Goal: Transaction & Acquisition: Purchase product/service

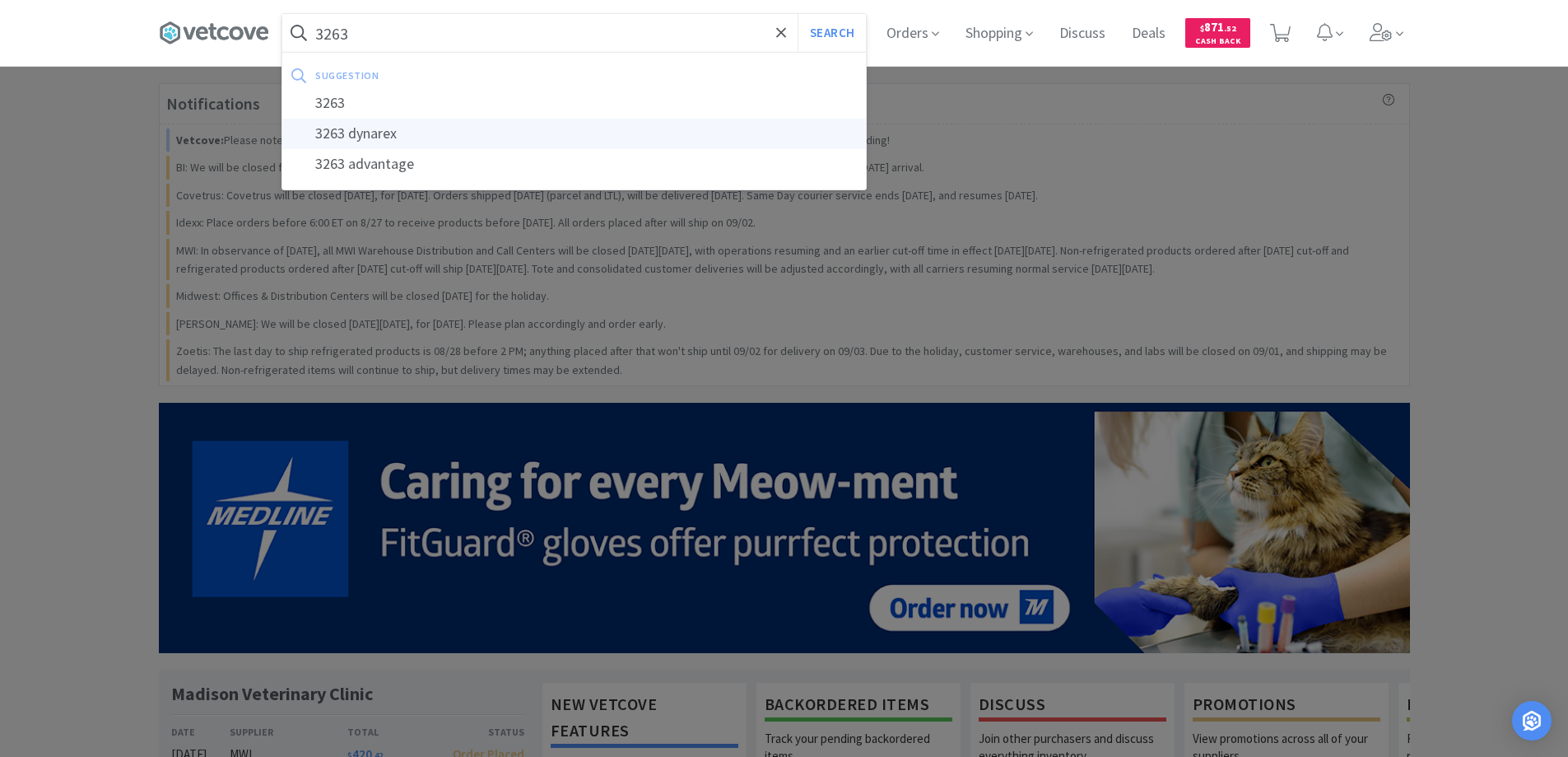
click at [375, 132] on div "3263 dynarex" at bounding box center [574, 133] width 583 height 30
type input "3263 dynarex"
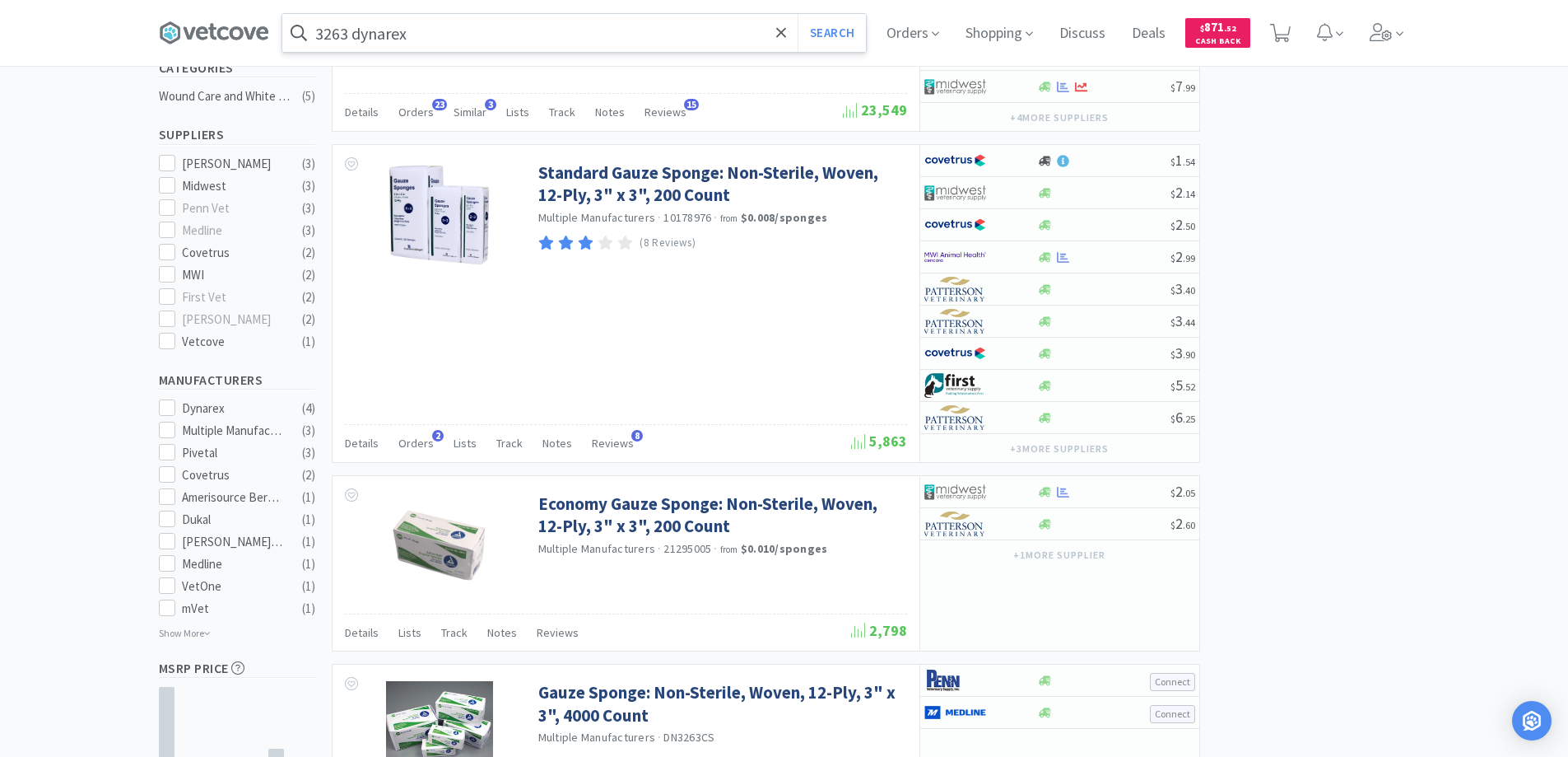
scroll to position [380, 0]
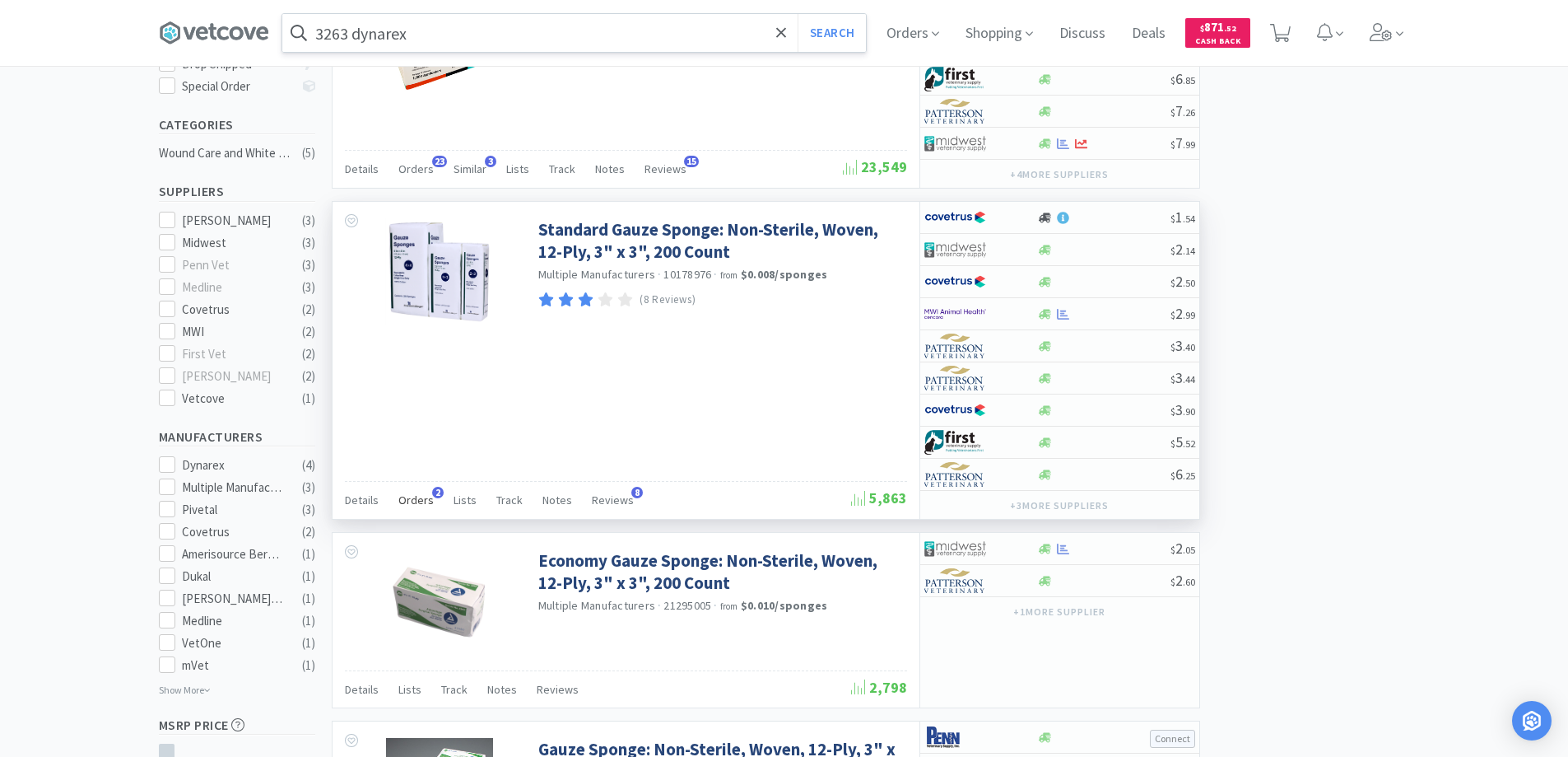
click at [432, 488] on span "2" at bounding box center [438, 492] width 12 height 12
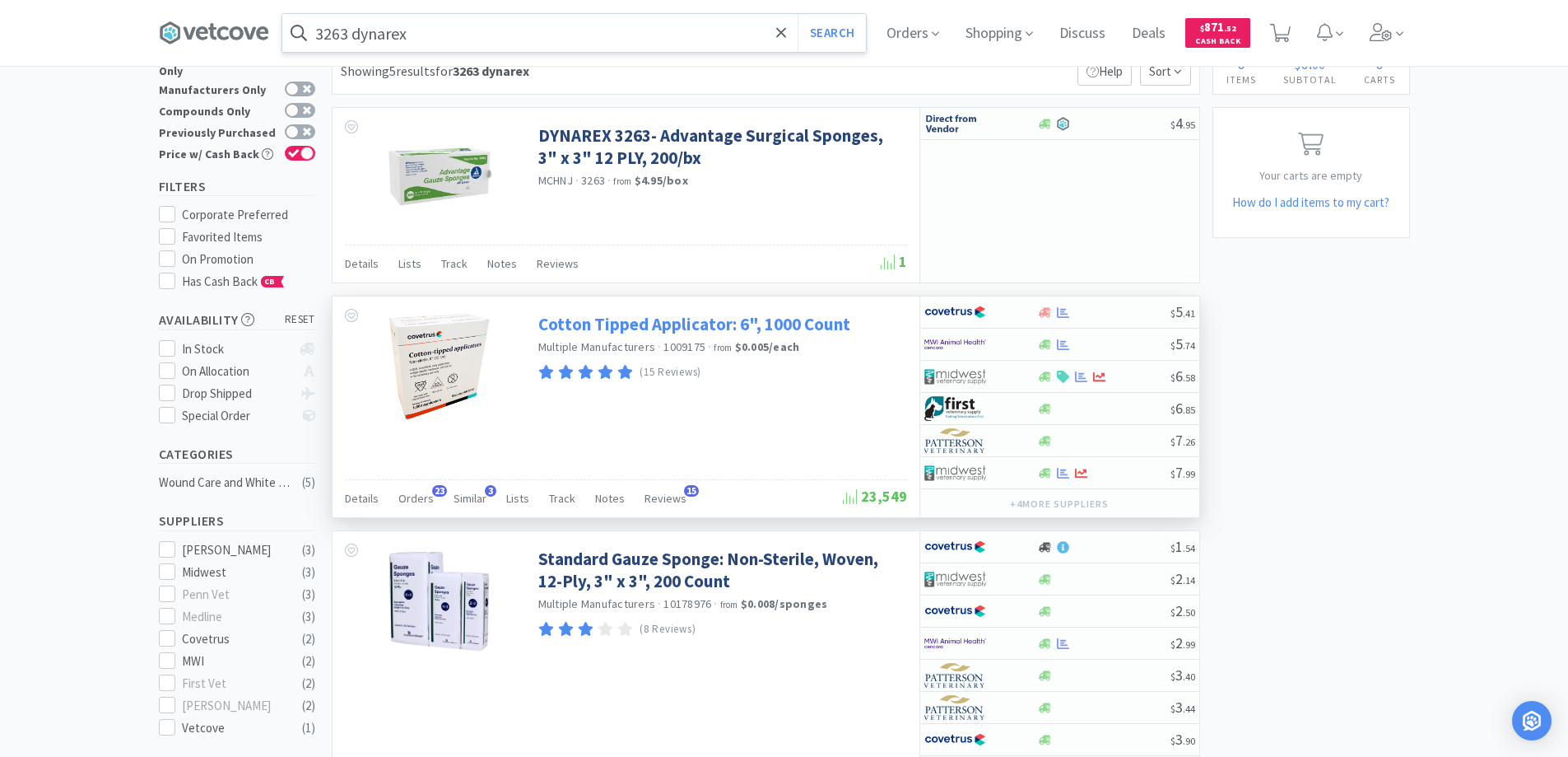
scroll to position [0, 0]
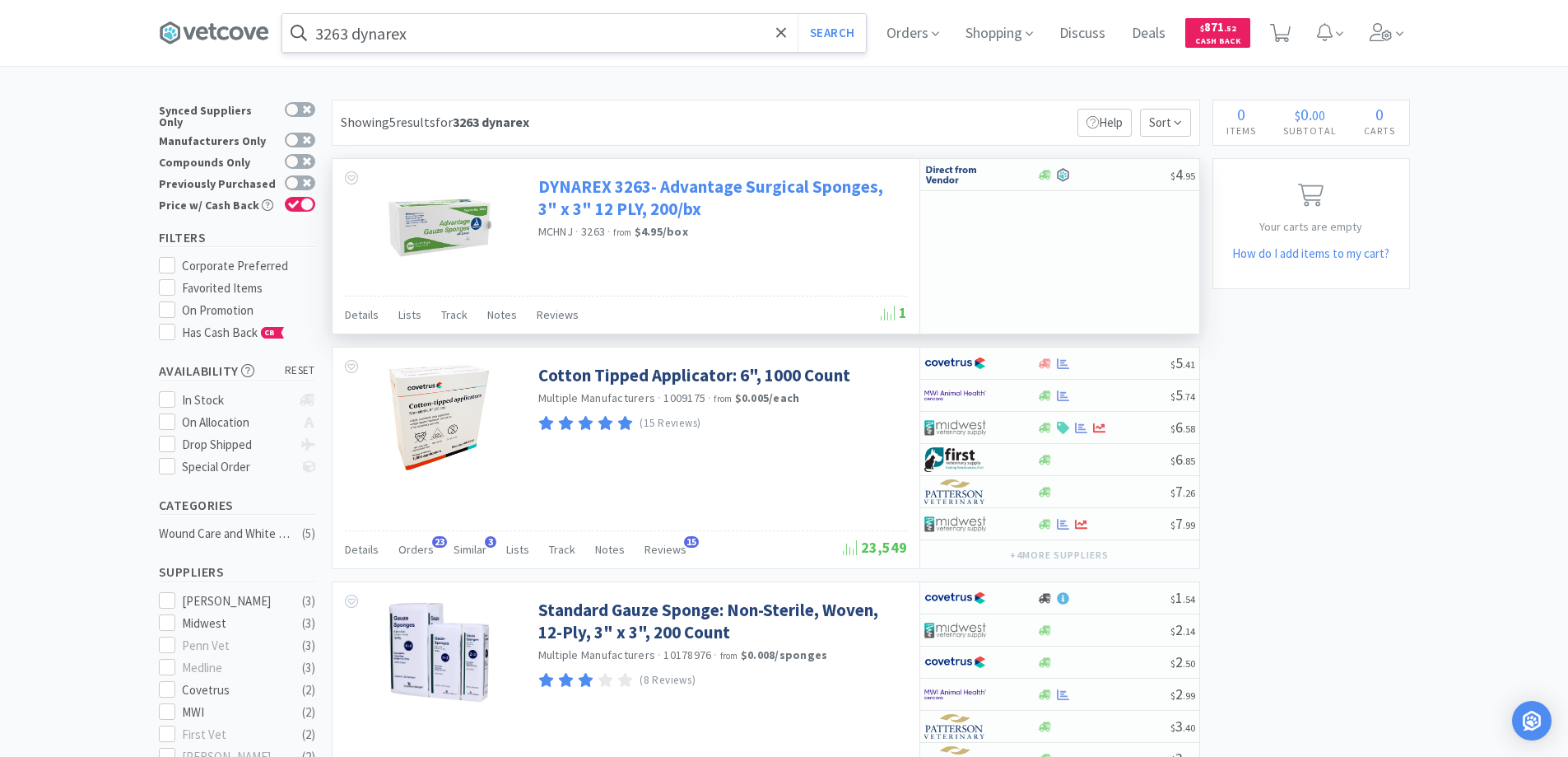
click at [602, 191] on link "DYNAREX 3263- Advantage Surgical Sponges, 3" x 3" 12 PLY, 200/bx" at bounding box center [720, 198] width 365 height 46
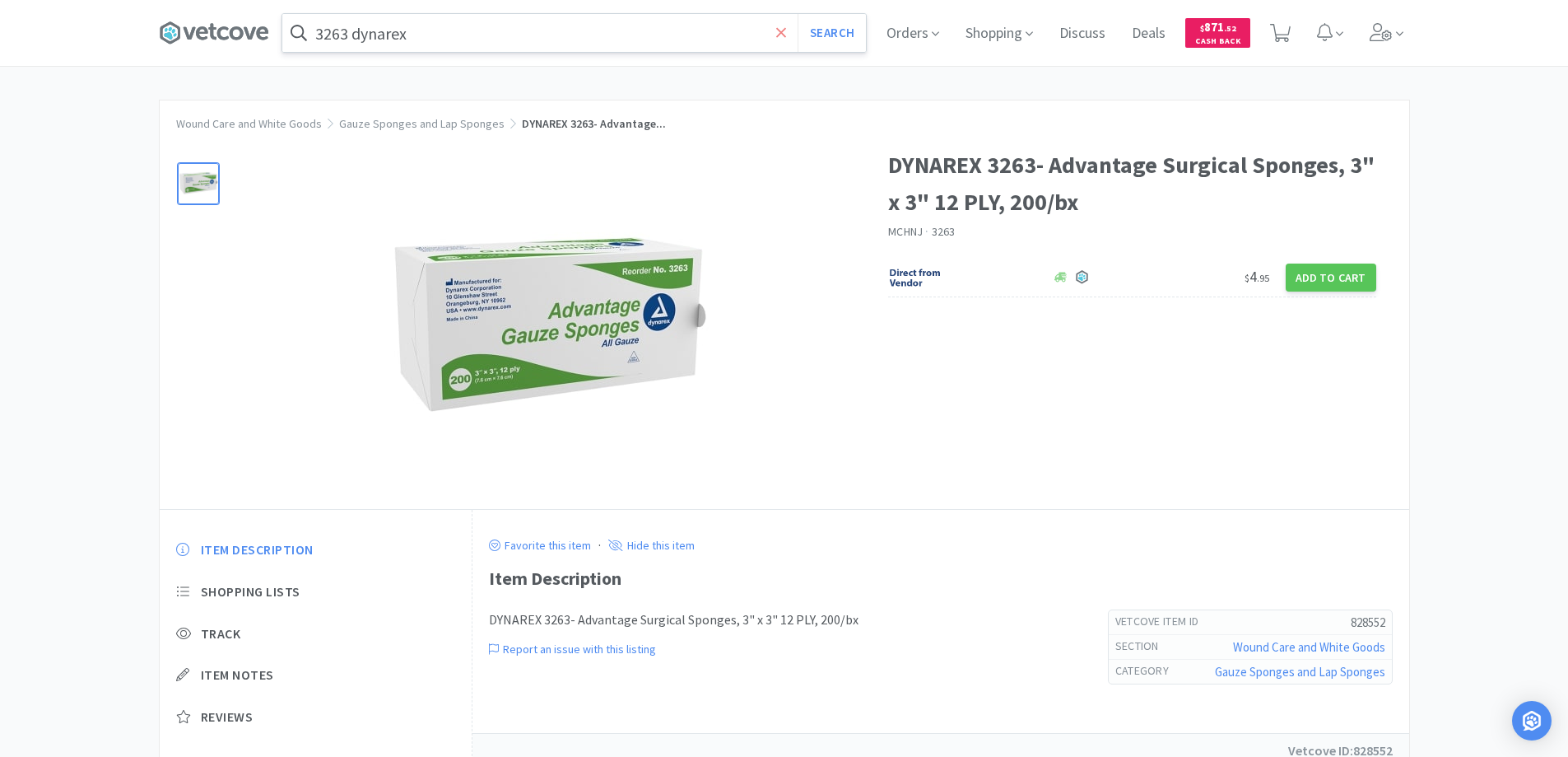
click at [782, 29] on icon at bounding box center [780, 32] width 10 height 10
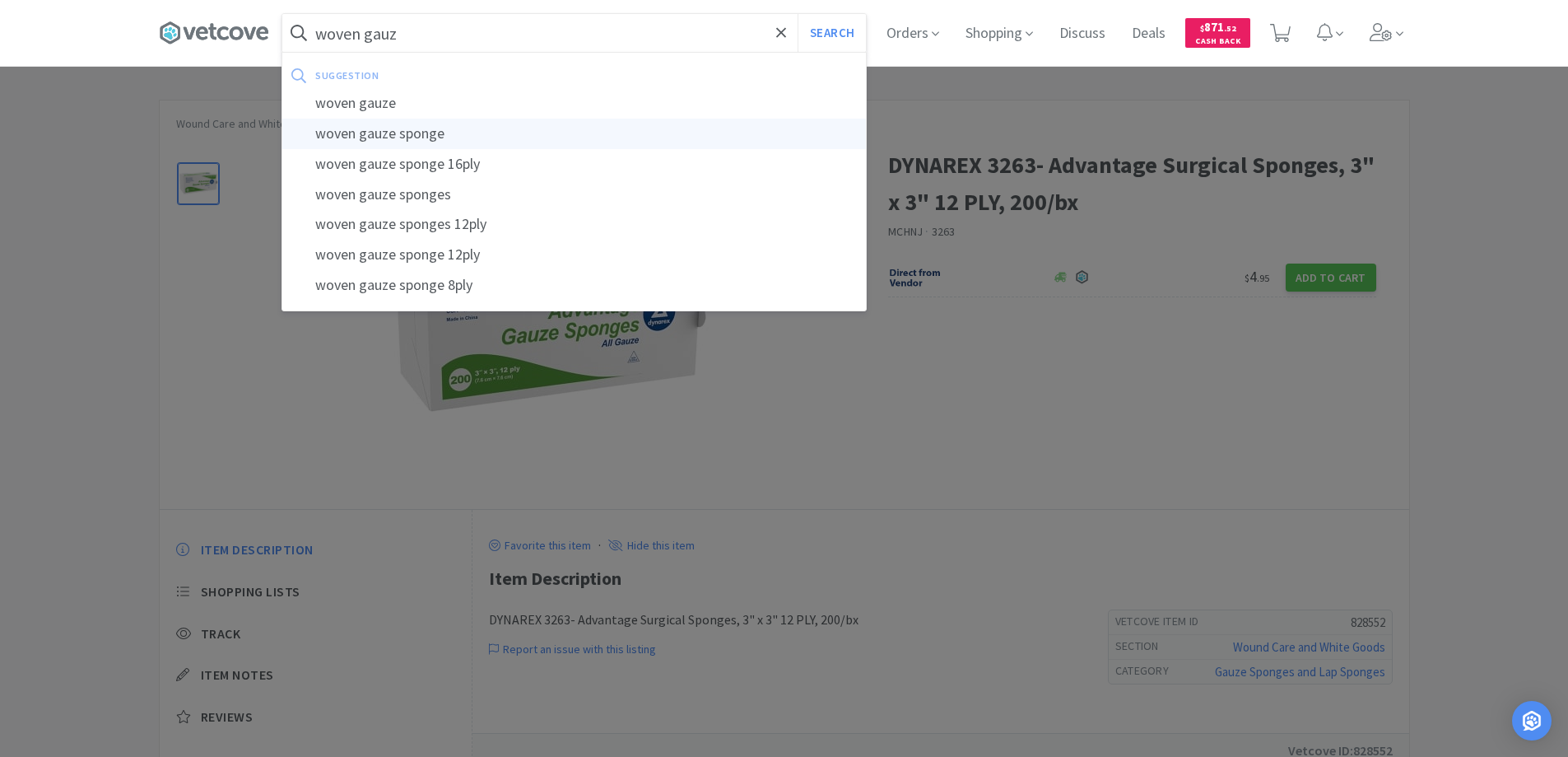
click at [413, 133] on div "woven gauze sponge" at bounding box center [574, 133] width 583 height 30
type input "woven gauze sponge"
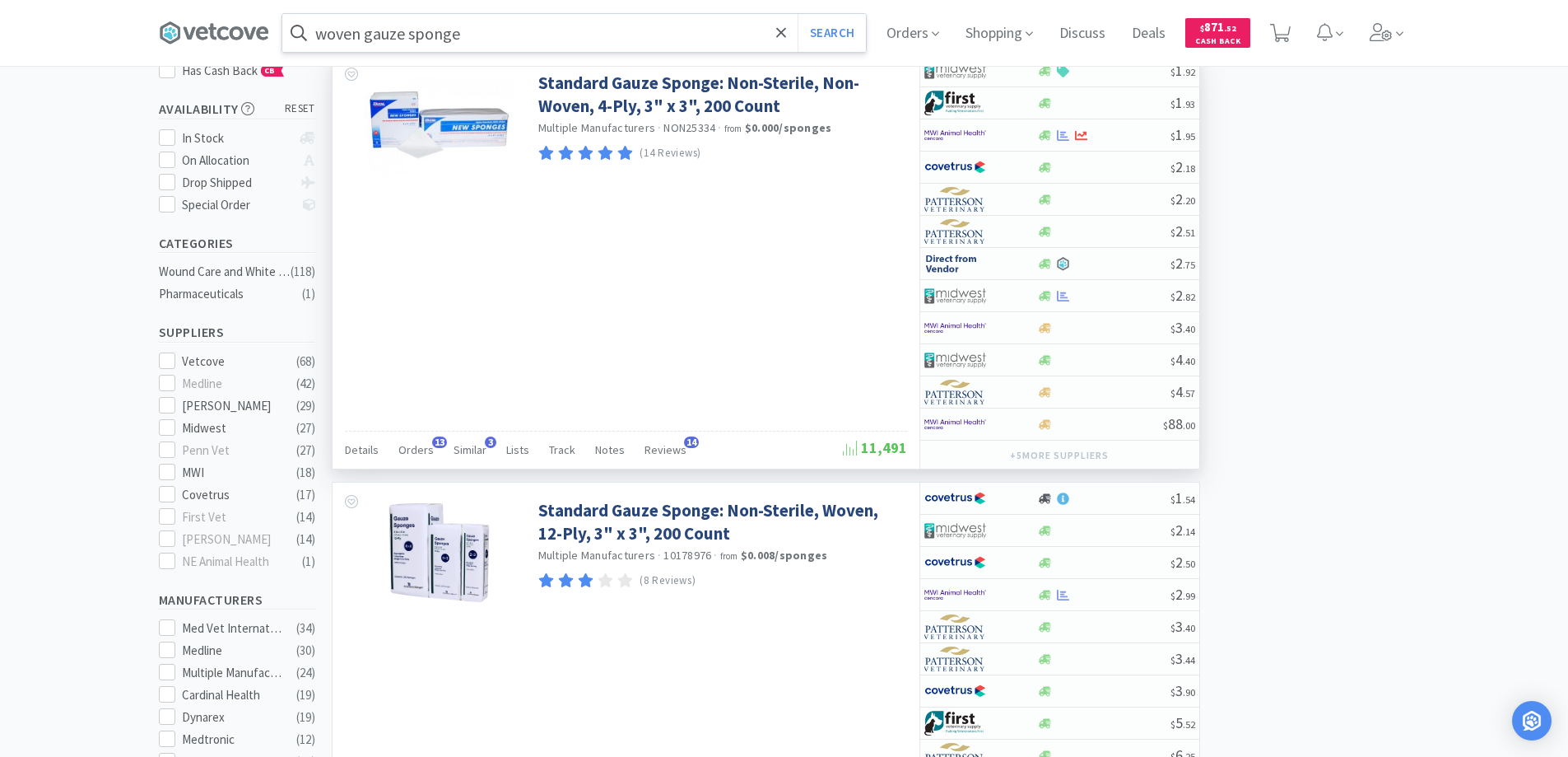
scroll to position [329, 0]
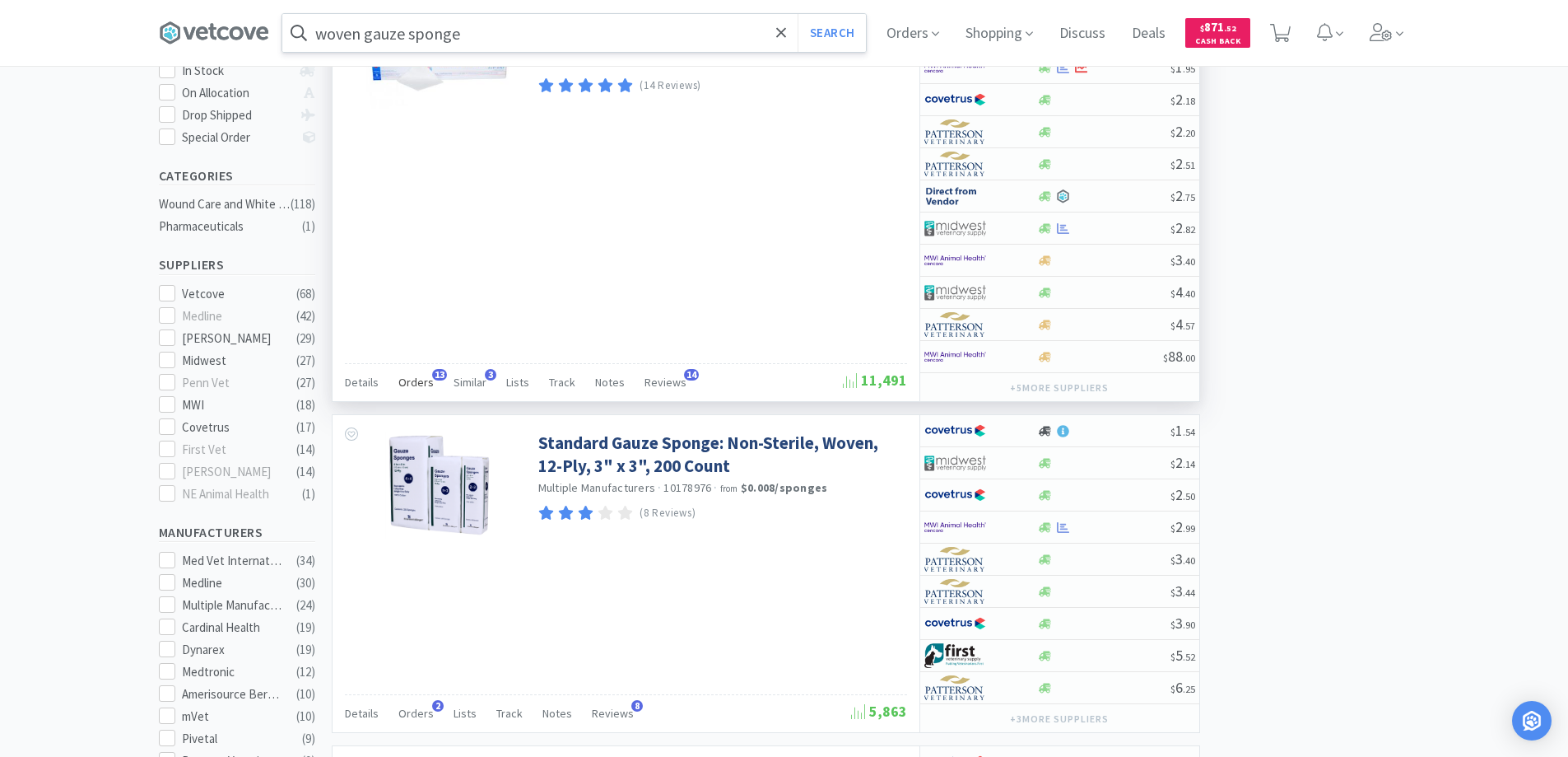
click at [432, 375] on span "13" at bounding box center [439, 374] width 15 height 12
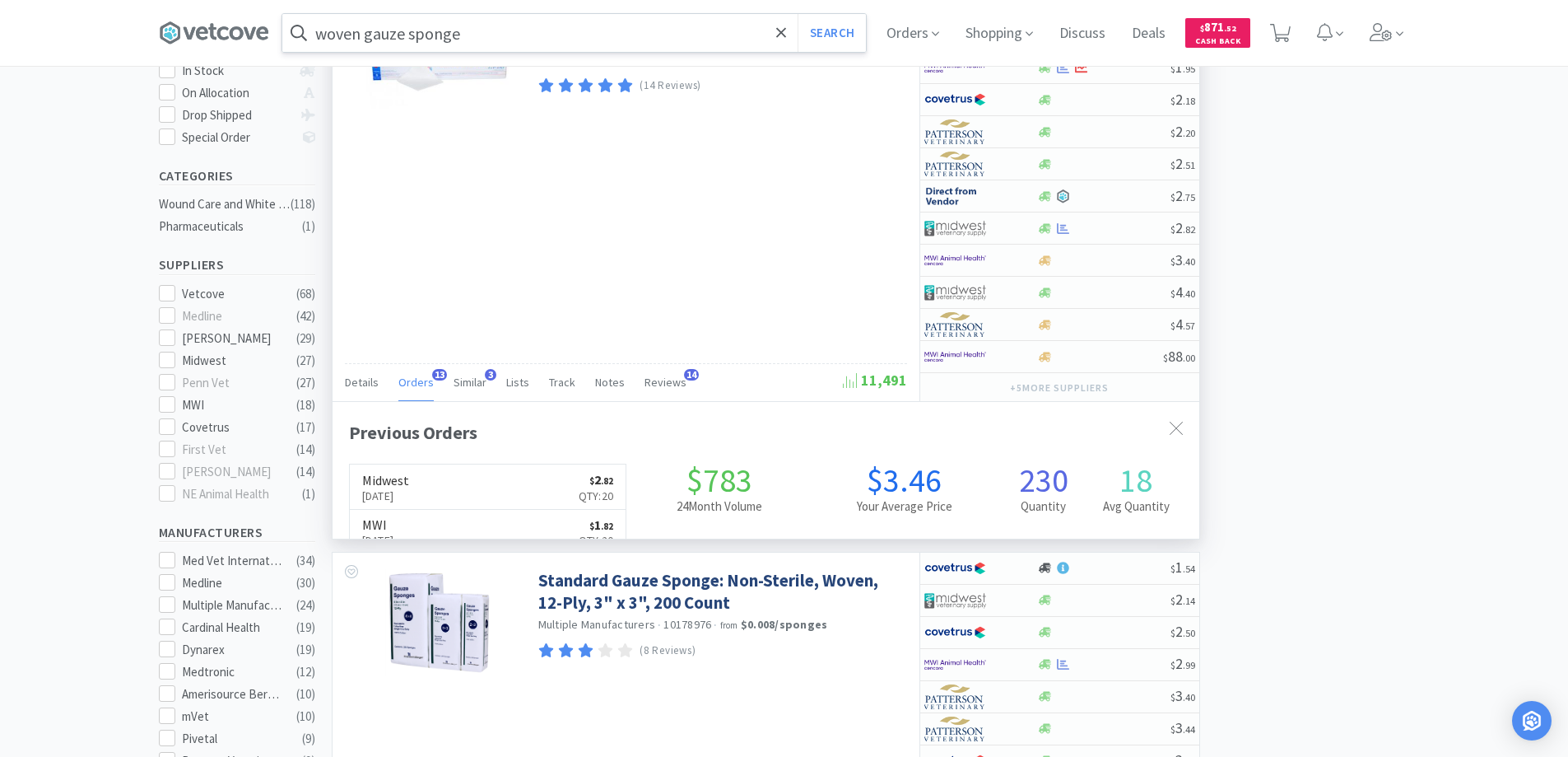
scroll to position [441, 867]
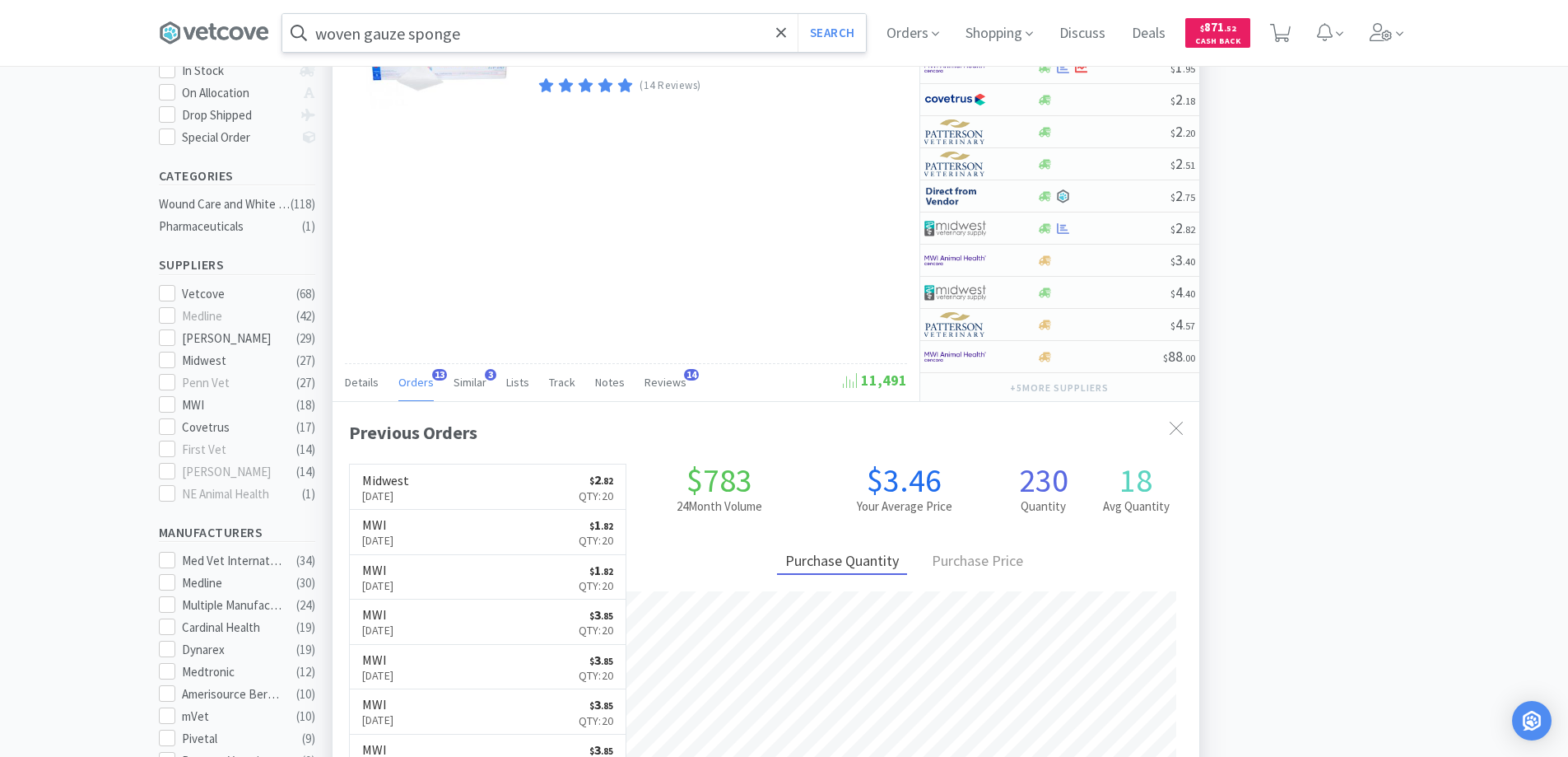
click at [432, 375] on span "13" at bounding box center [439, 374] width 15 height 12
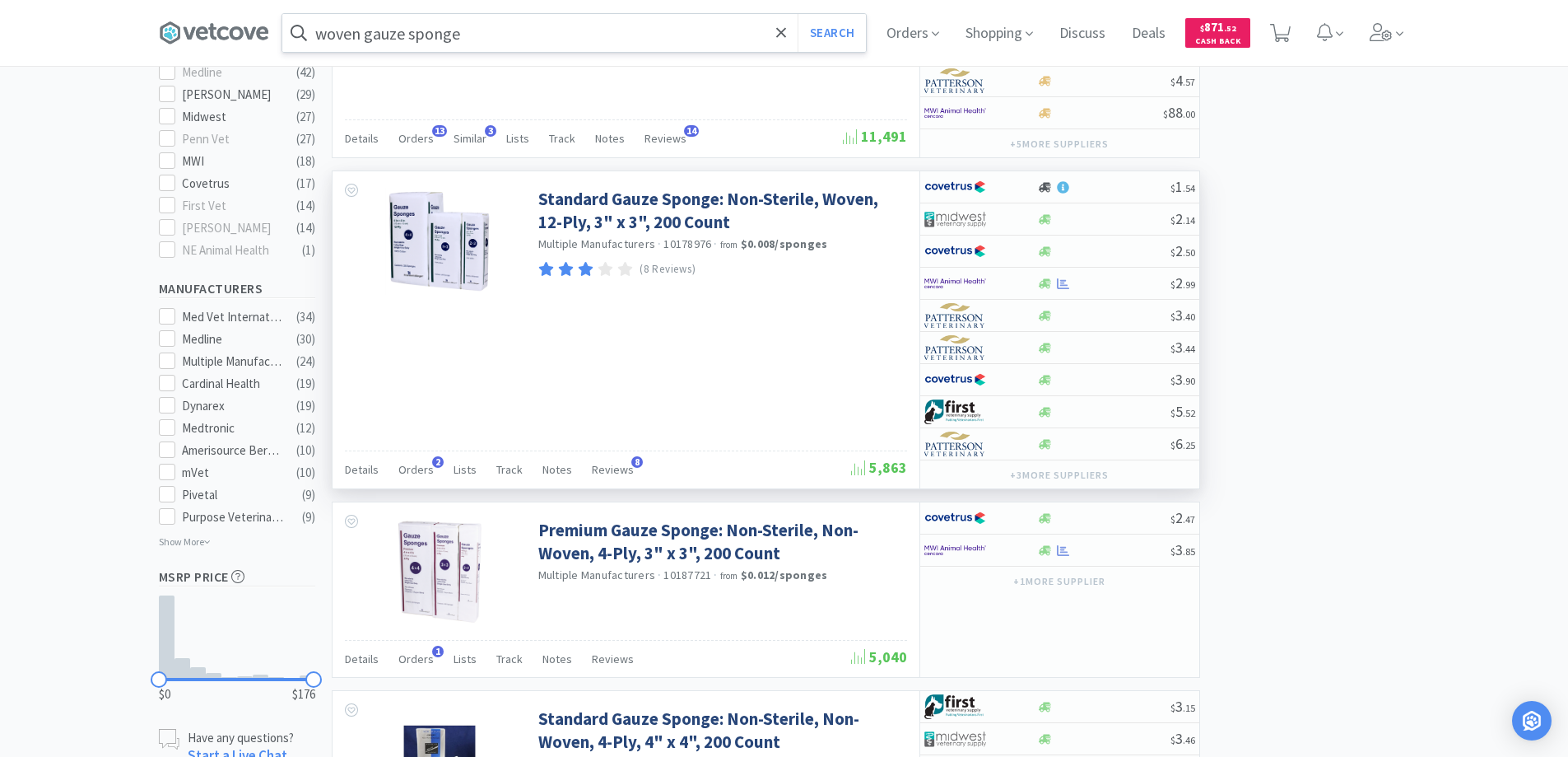
scroll to position [576, 0]
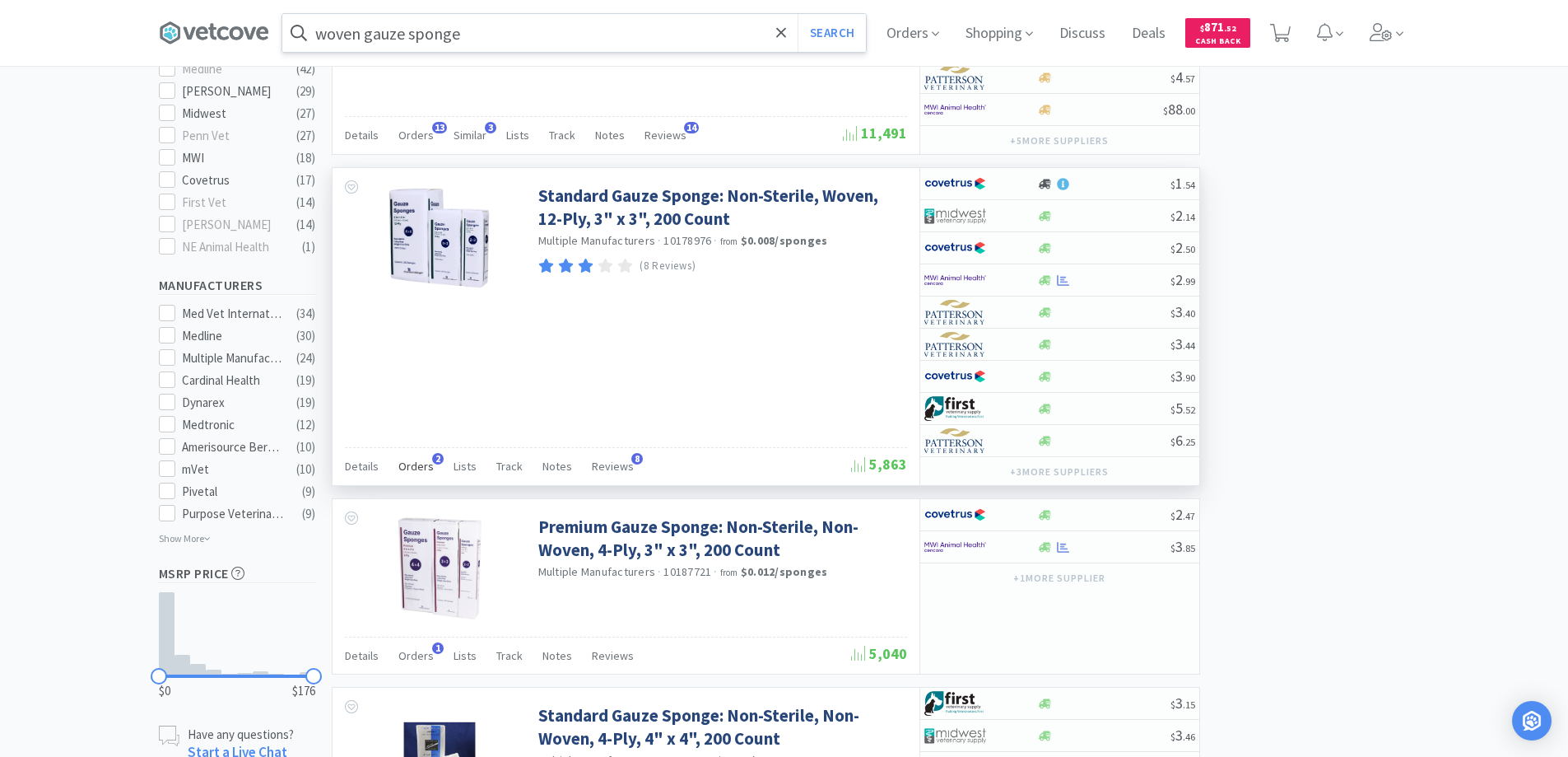
click at [432, 456] on span "2" at bounding box center [438, 458] width 12 height 12
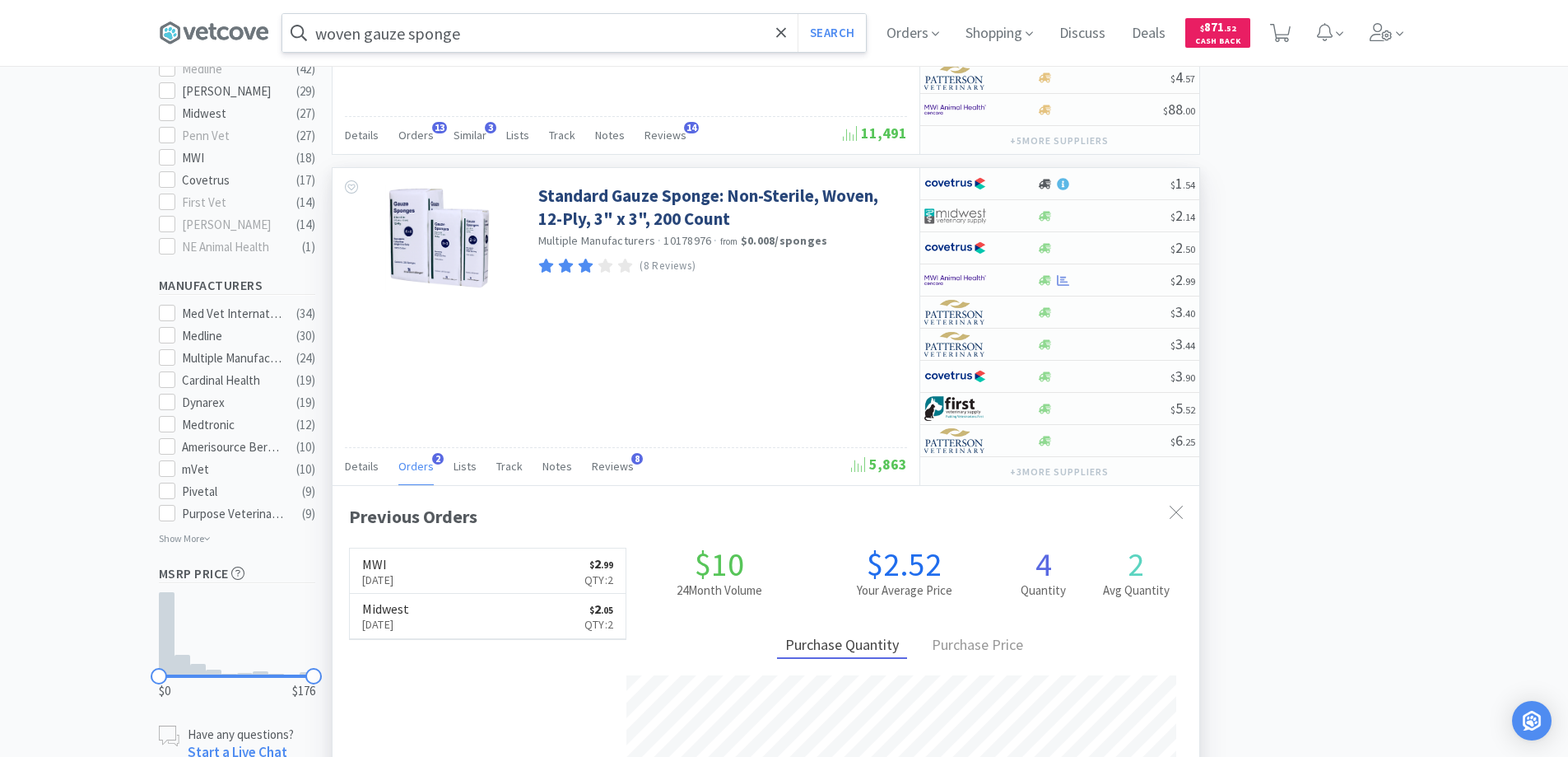
scroll to position [427, 867]
click at [432, 456] on span "2" at bounding box center [438, 458] width 12 height 12
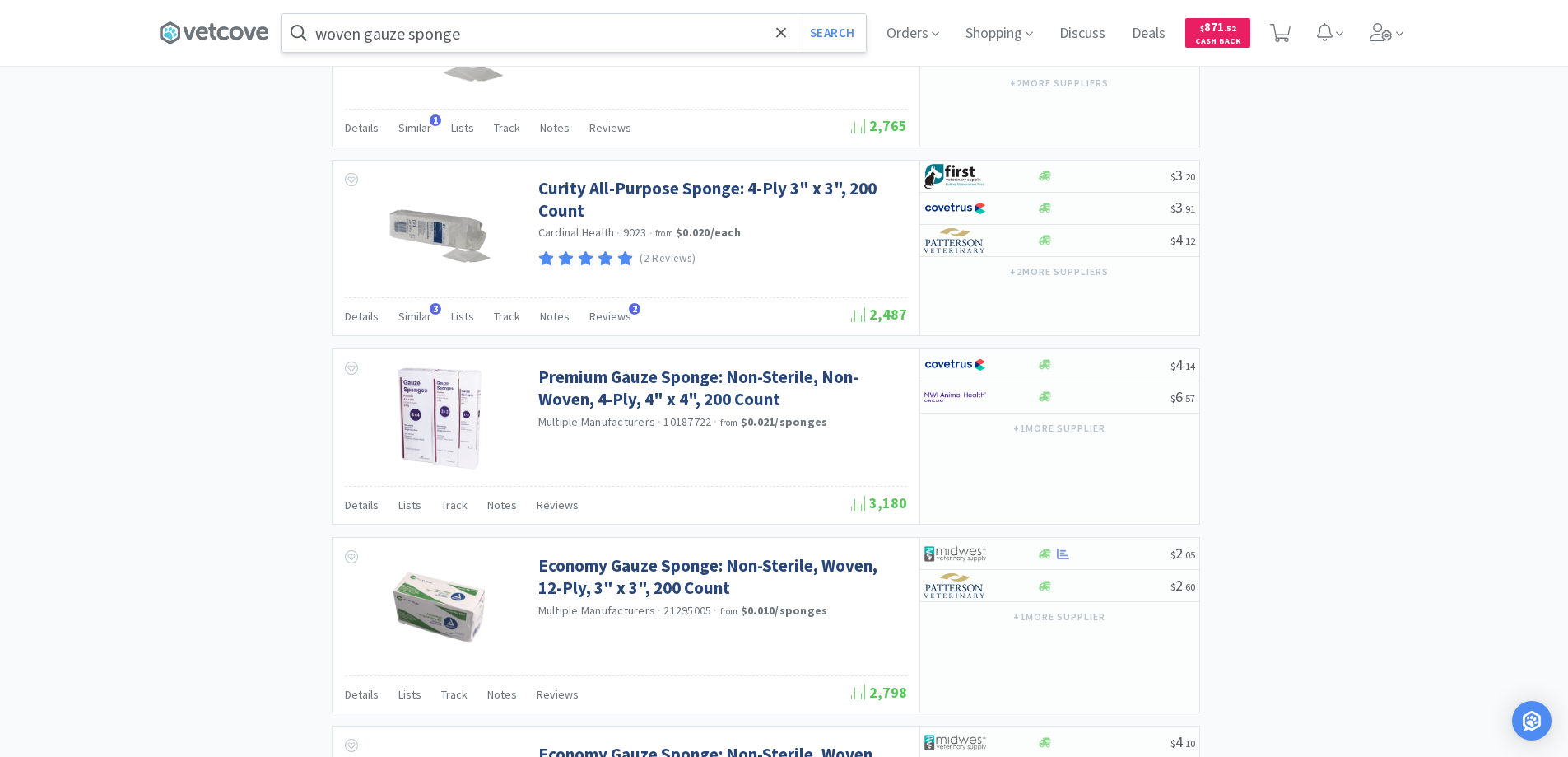
scroll to position [2141, 0]
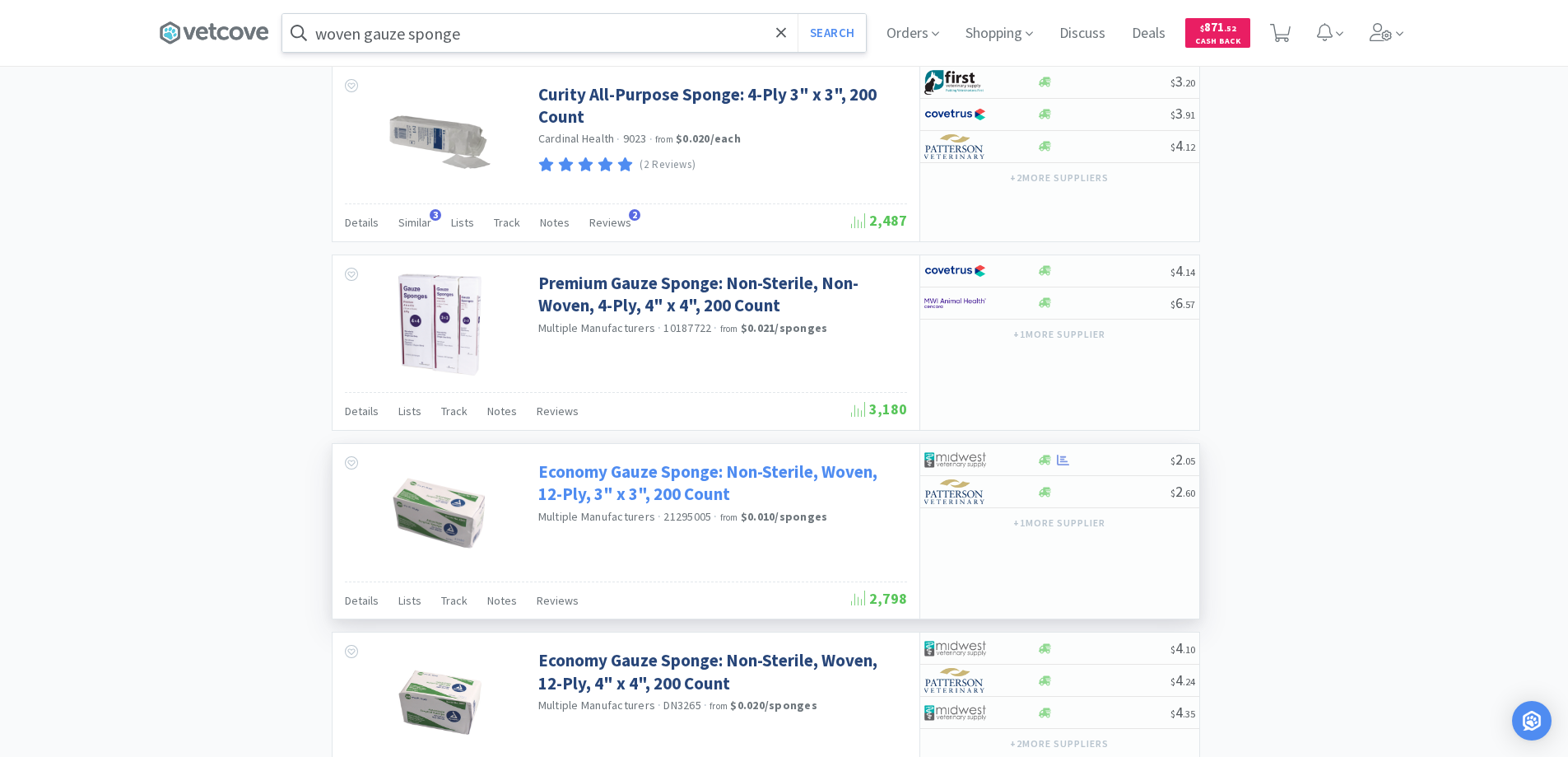
click at [634, 470] on link "Economy Gauze Sponge: Non-Sterile, Woven, 12-Ply, 3" x 3", 200 Count" at bounding box center [720, 483] width 365 height 46
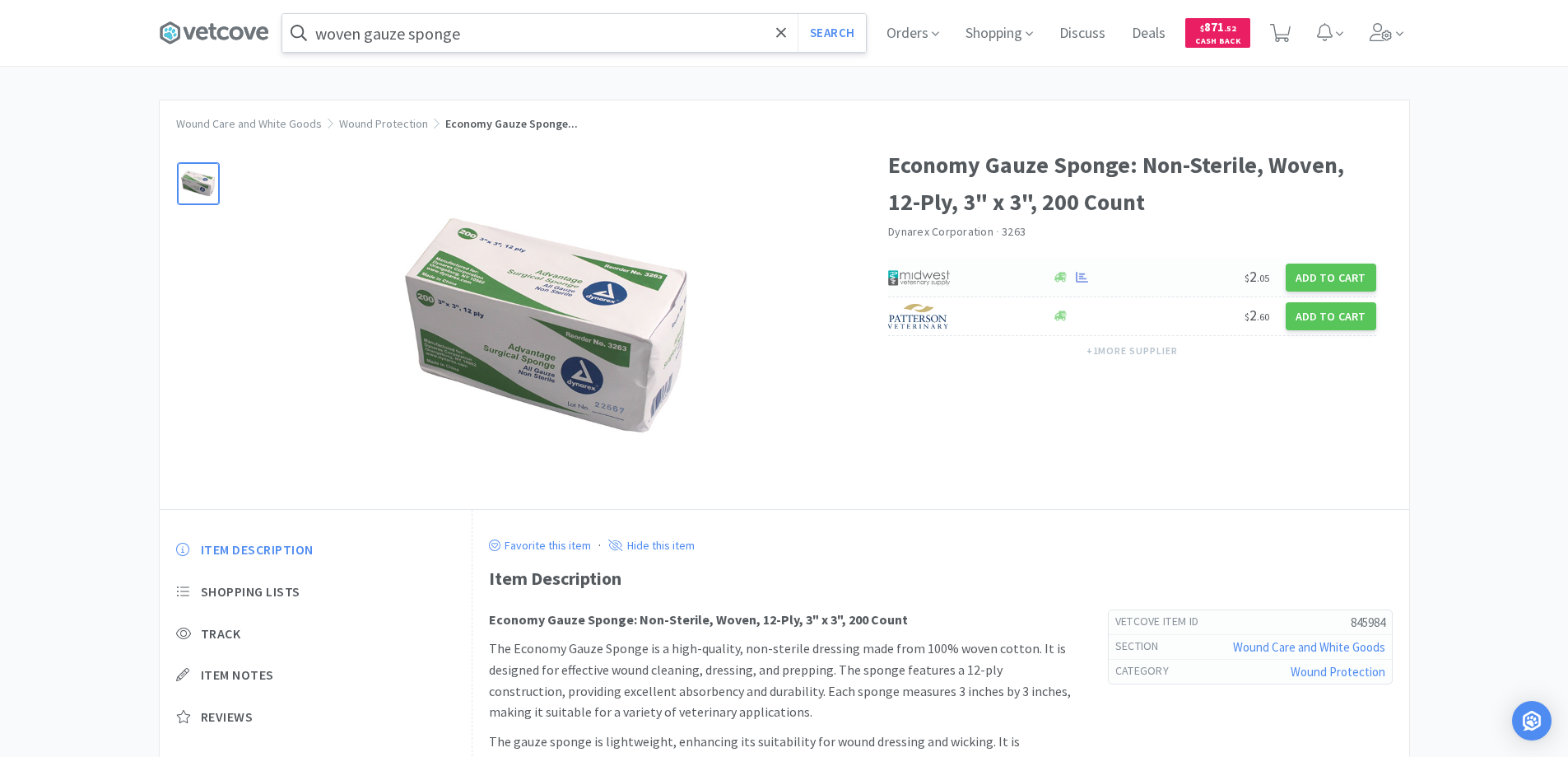
click at [956, 274] on div at bounding box center [961, 277] width 147 height 28
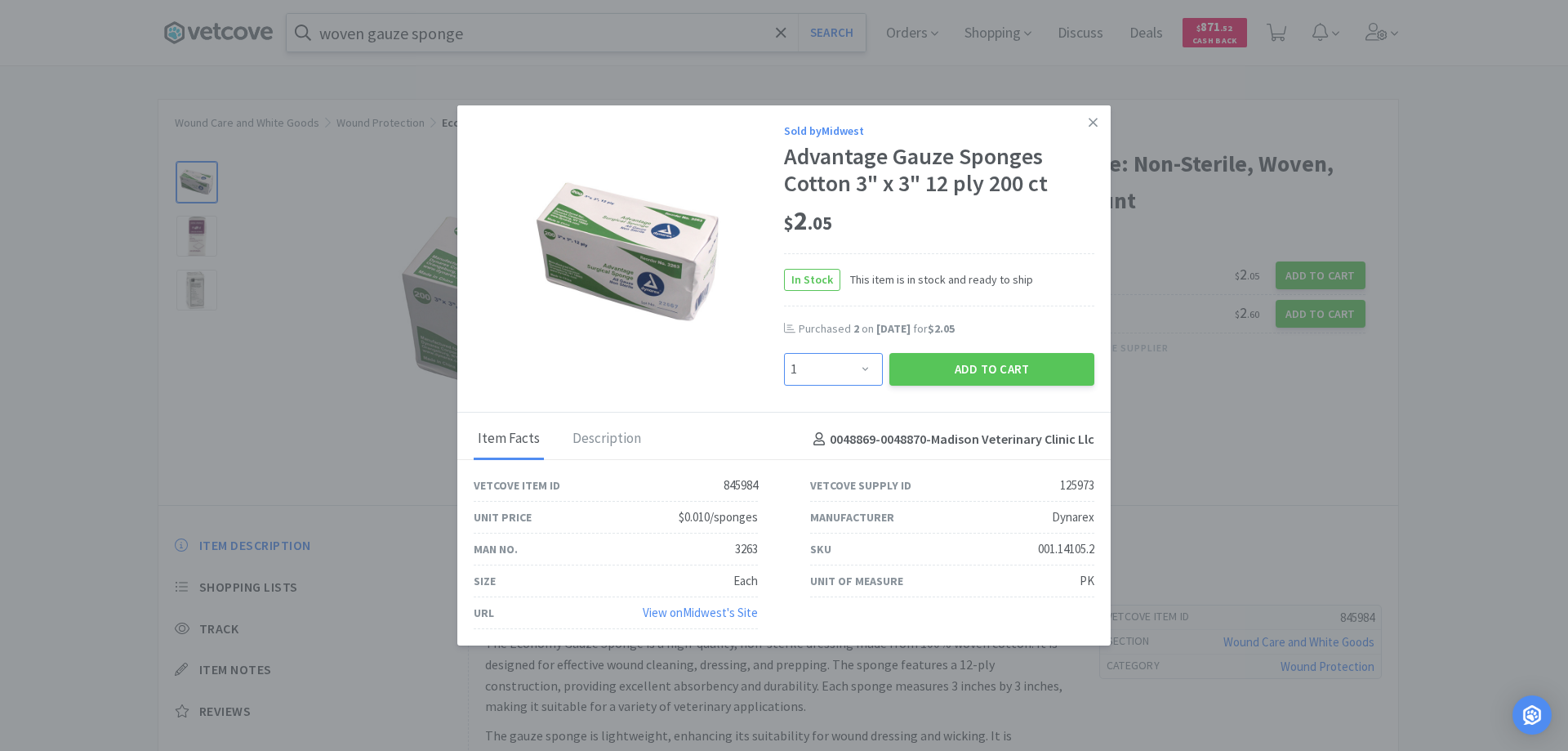
click at [863, 371] on select "Enter Quantity 1 2 3 4 5 6 7 8 9 10 11 12 13 14 15 16 17 18 19 20 Enter Quantity" at bounding box center [833, 369] width 99 height 33
select select "2"
click at [784, 353] on select "Enter Quantity 1 2 3 4 5 6 7 8 9 10 11 12 13 14 15 16 17 18 19 20 Enter Quantity" at bounding box center [833, 369] width 99 height 33
click at [966, 366] on button "Add to Cart" at bounding box center [992, 369] width 205 height 33
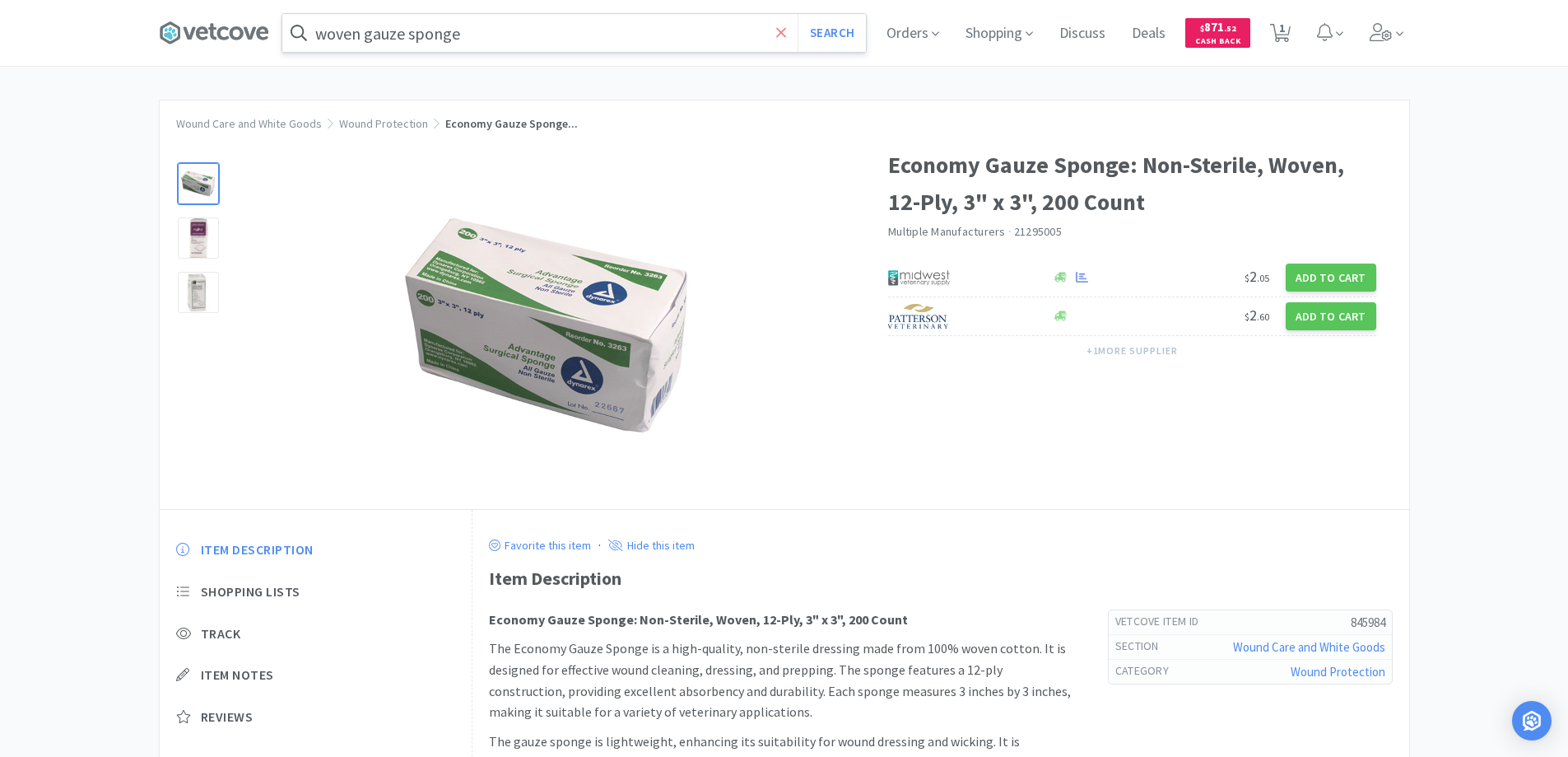
click at [787, 32] on icon at bounding box center [781, 33] width 11 height 16
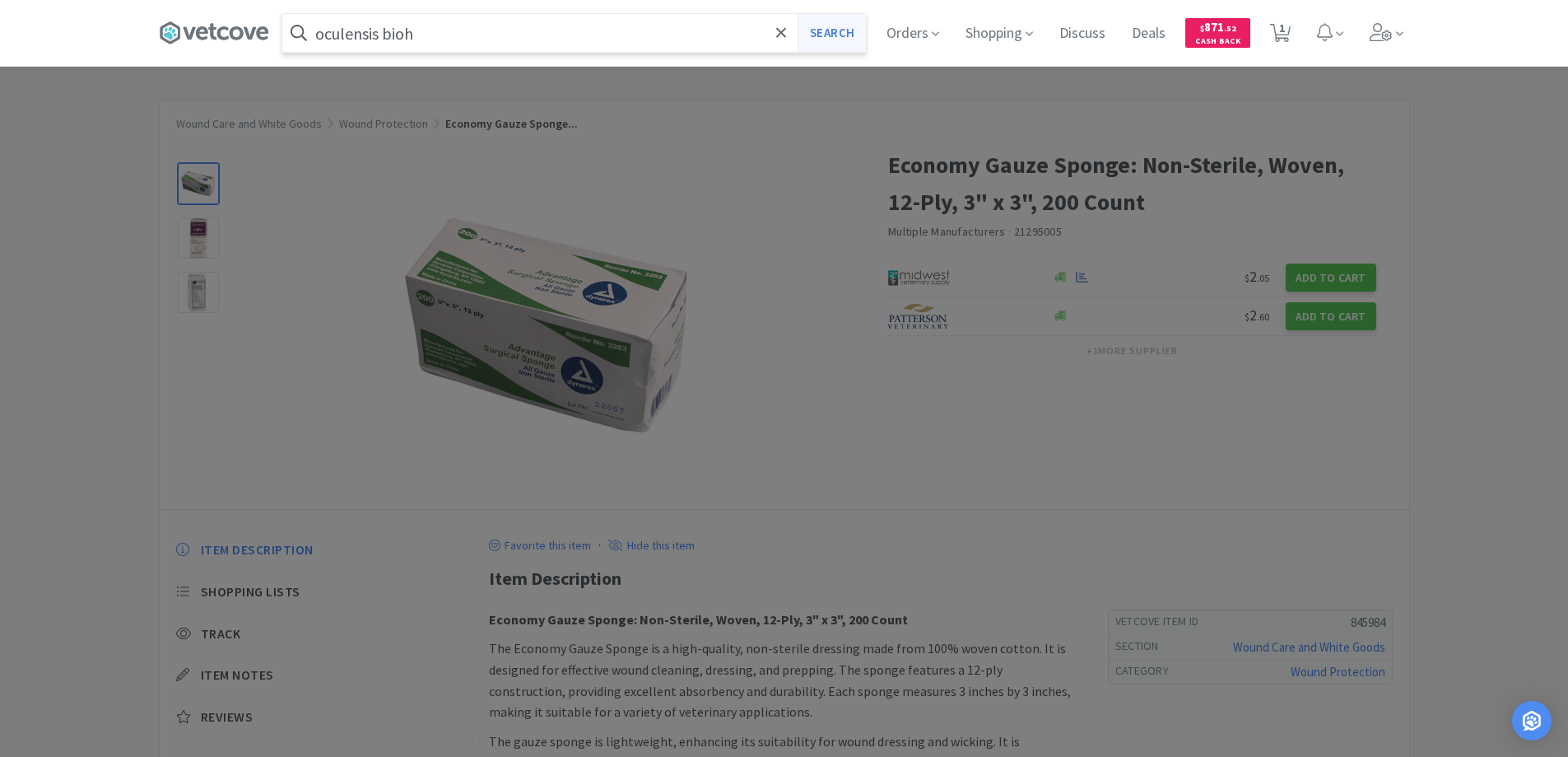
type input "oculensis bioh"
click at [824, 29] on button "Search" at bounding box center [831, 33] width 68 height 38
select select "2"
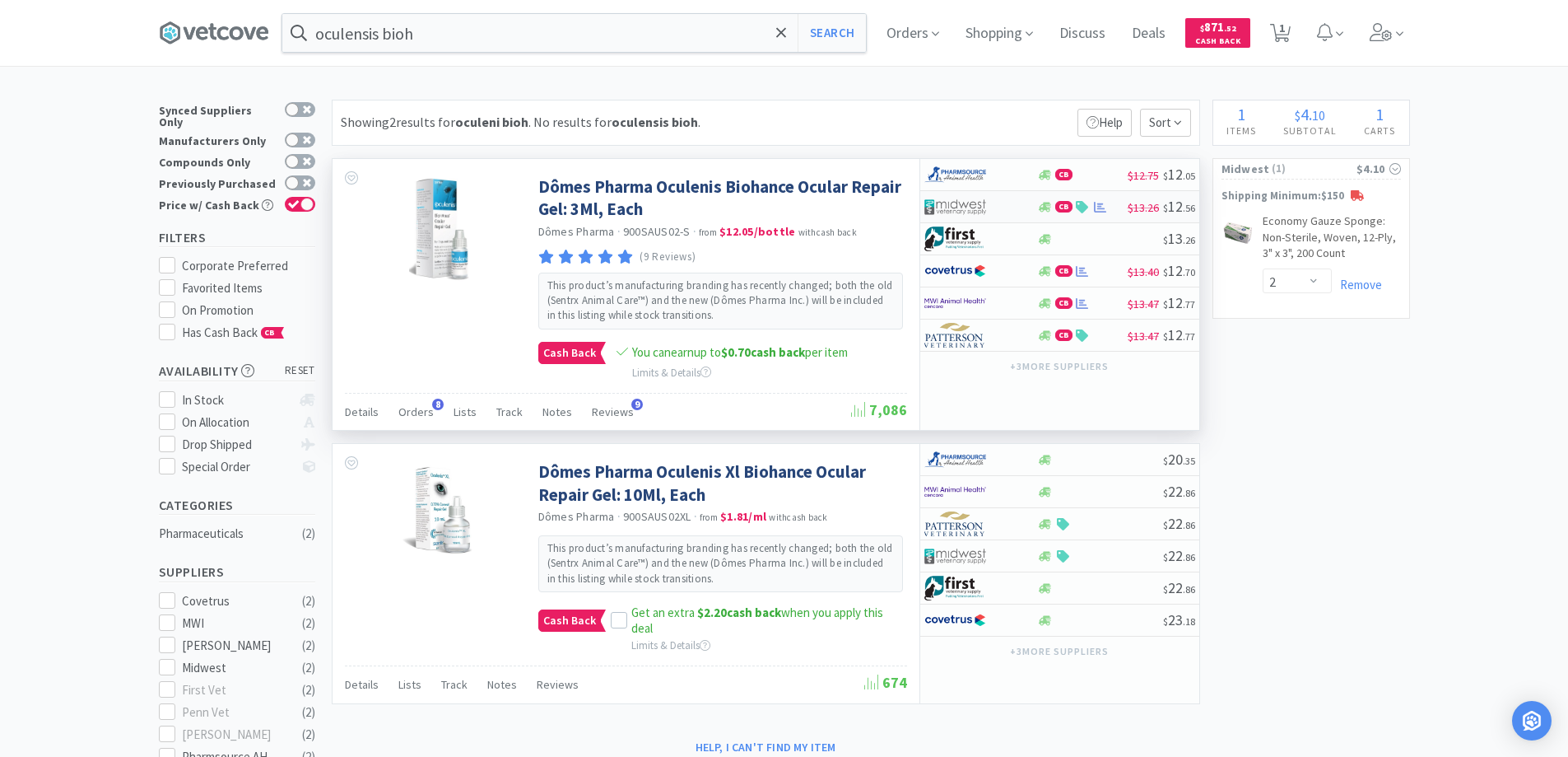
click at [1010, 207] on div at bounding box center [969, 206] width 90 height 28
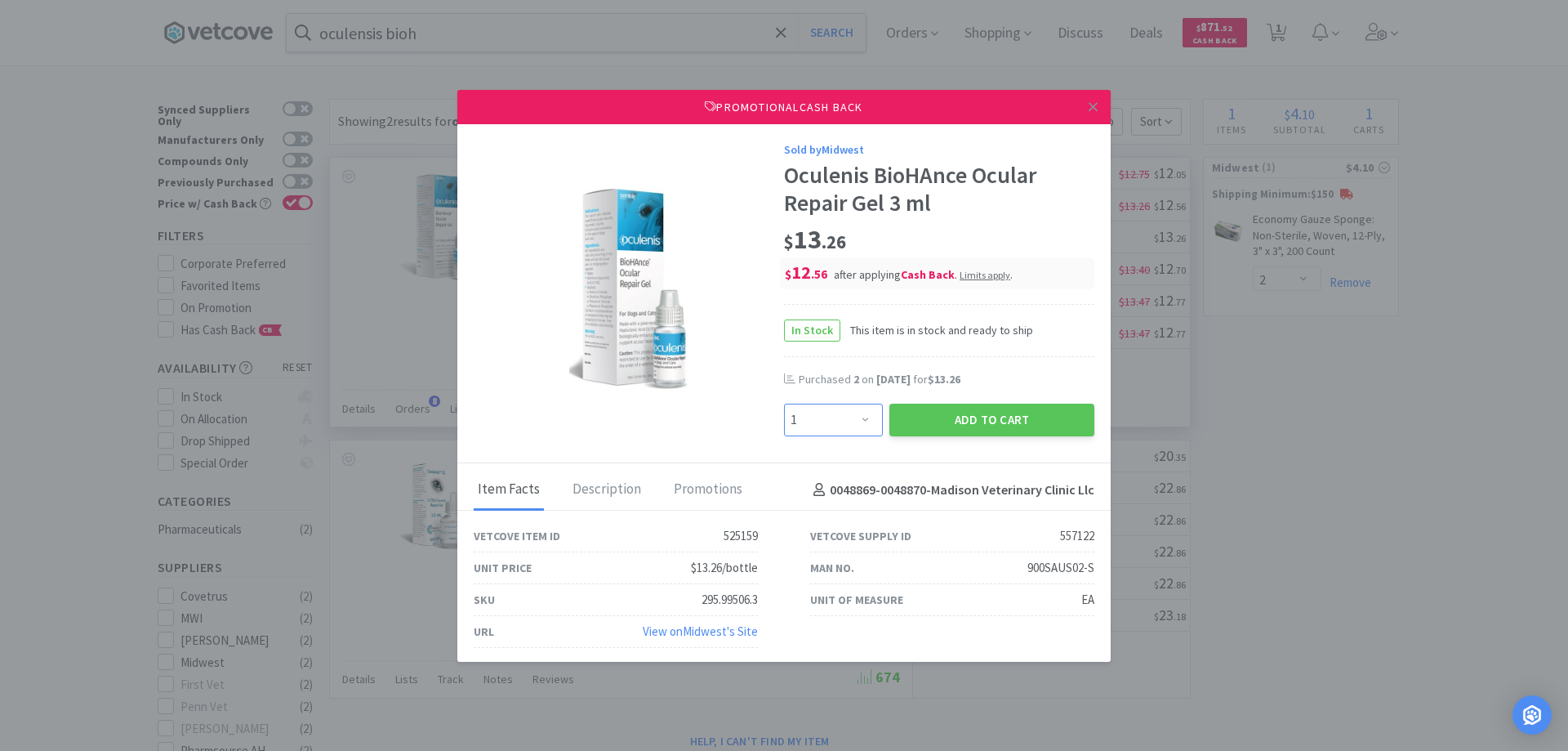
click at [857, 419] on select "Enter Quantity 1 2 3 4 5 6 7 8 9 10 11 12 13 14 15 16 17 18 19 20 Enter Quantity" at bounding box center [833, 420] width 99 height 33
select select "3"
click at [784, 404] on select "Enter Quantity 1 2 3 4 5 6 7 8 9 10 11 12 13 14 15 16 17 18 19 20 Enter Quantity" at bounding box center [833, 420] width 99 height 33
click at [946, 414] on button "Add to Cart" at bounding box center [992, 420] width 205 height 33
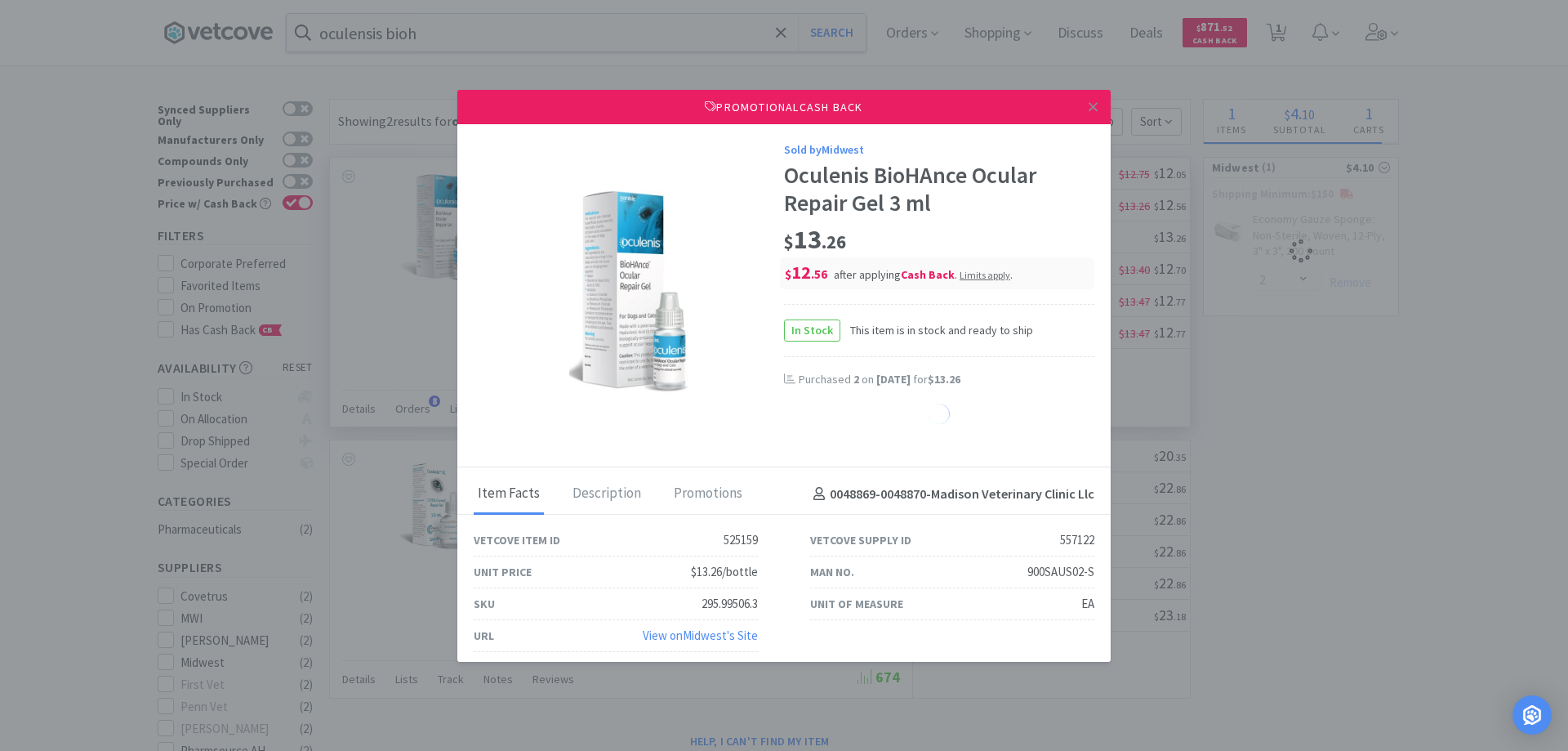
select select "3"
select select "2"
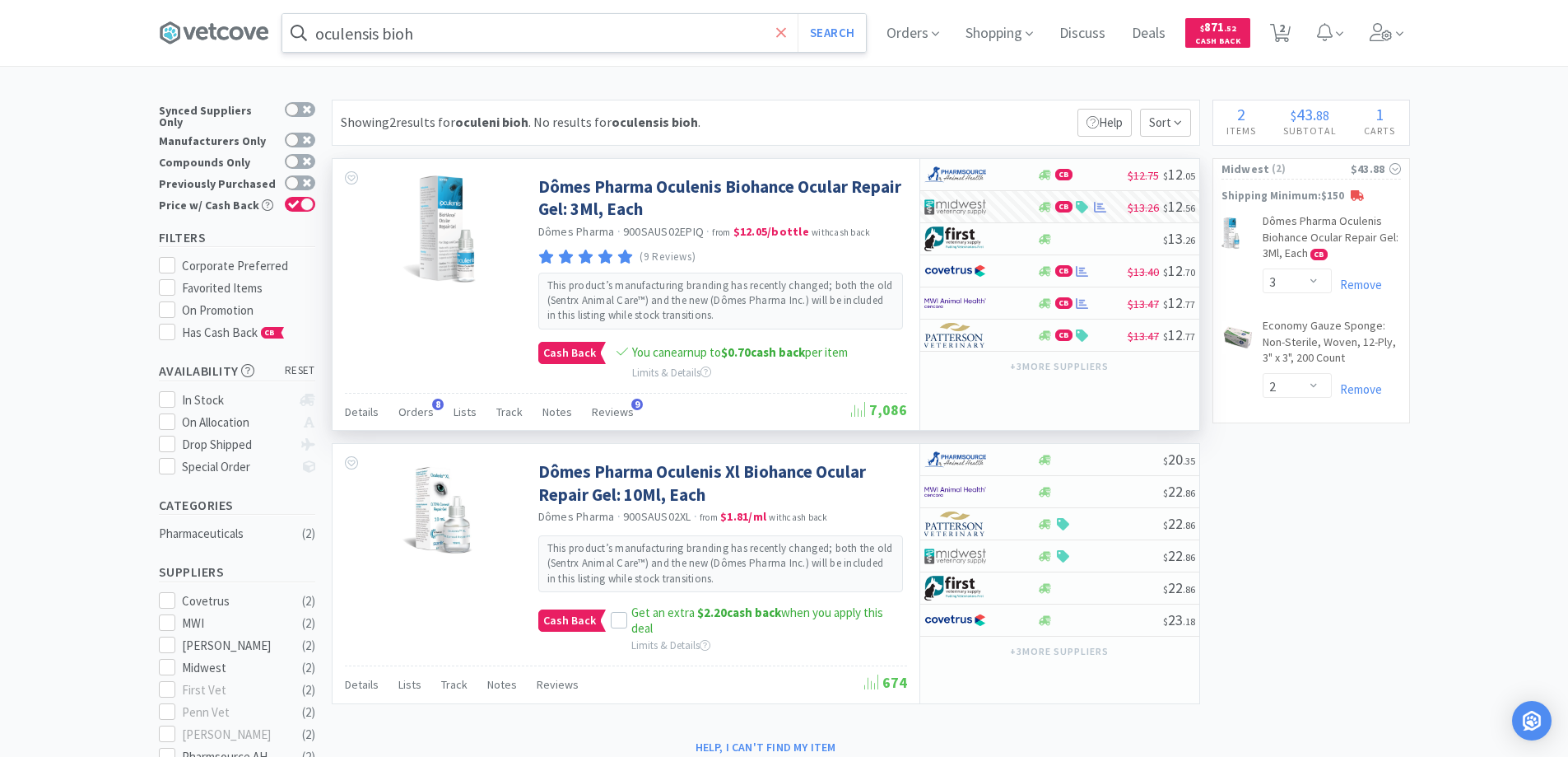
click at [784, 33] on icon at bounding box center [781, 33] width 11 height 16
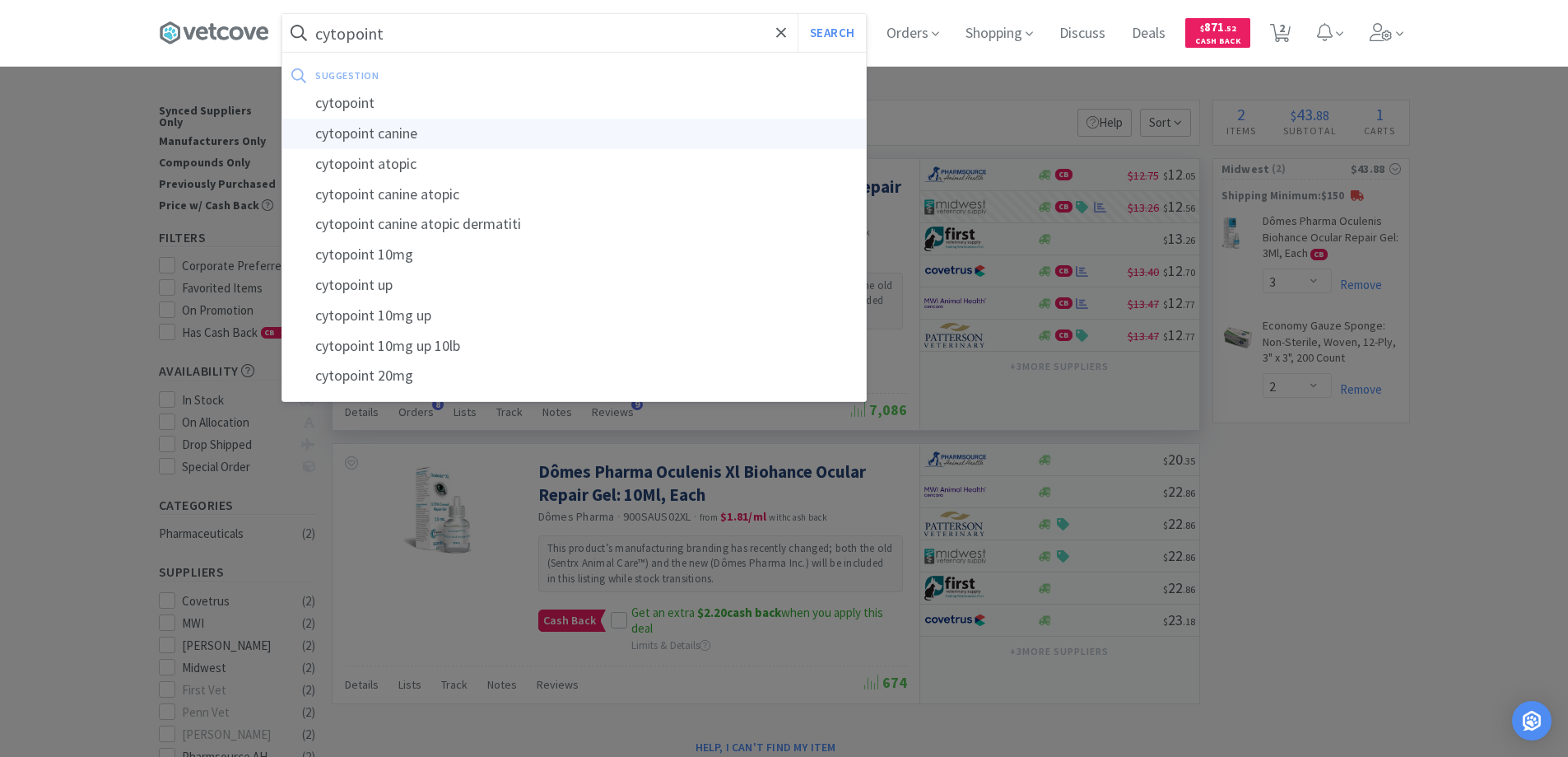
click at [359, 130] on div "cytopoint canine" at bounding box center [574, 133] width 583 height 30
type input "cytopoint canine"
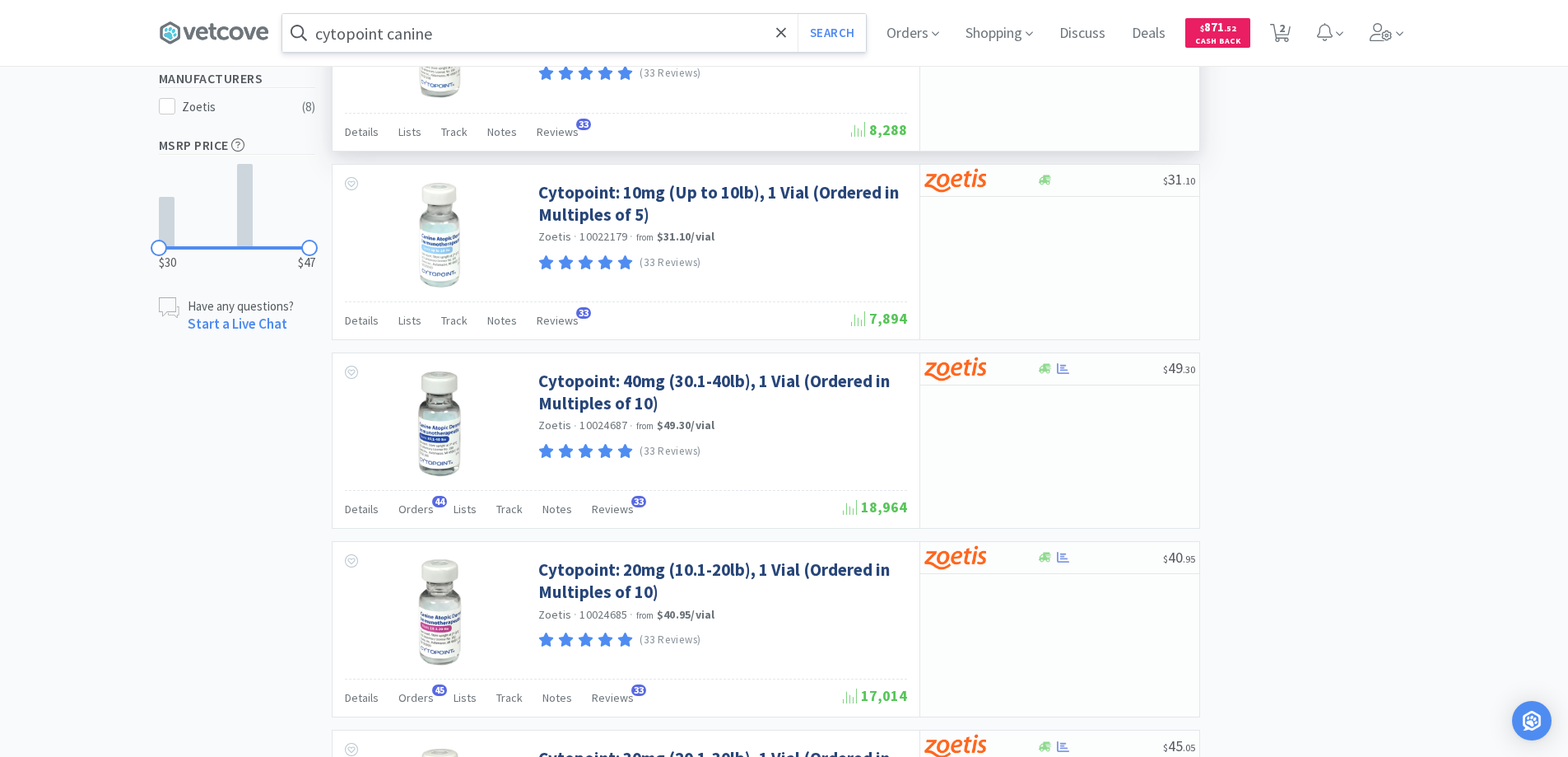
scroll to position [658, 0]
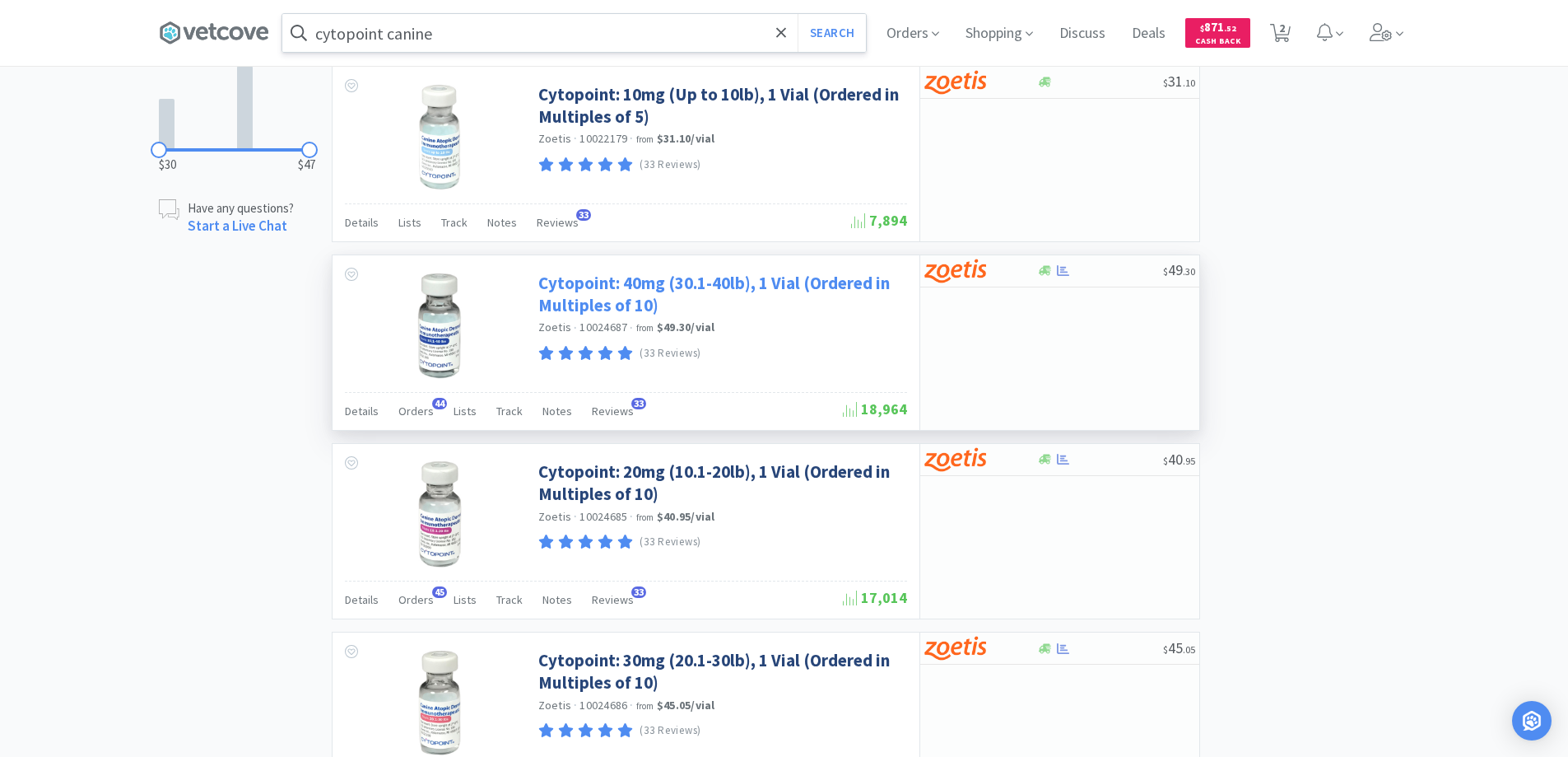
click at [617, 306] on link "Cytopoint: 40mg (30.1-40lb), 1 Vial (Ordered in Multiples of 10)" at bounding box center [720, 295] width 365 height 46
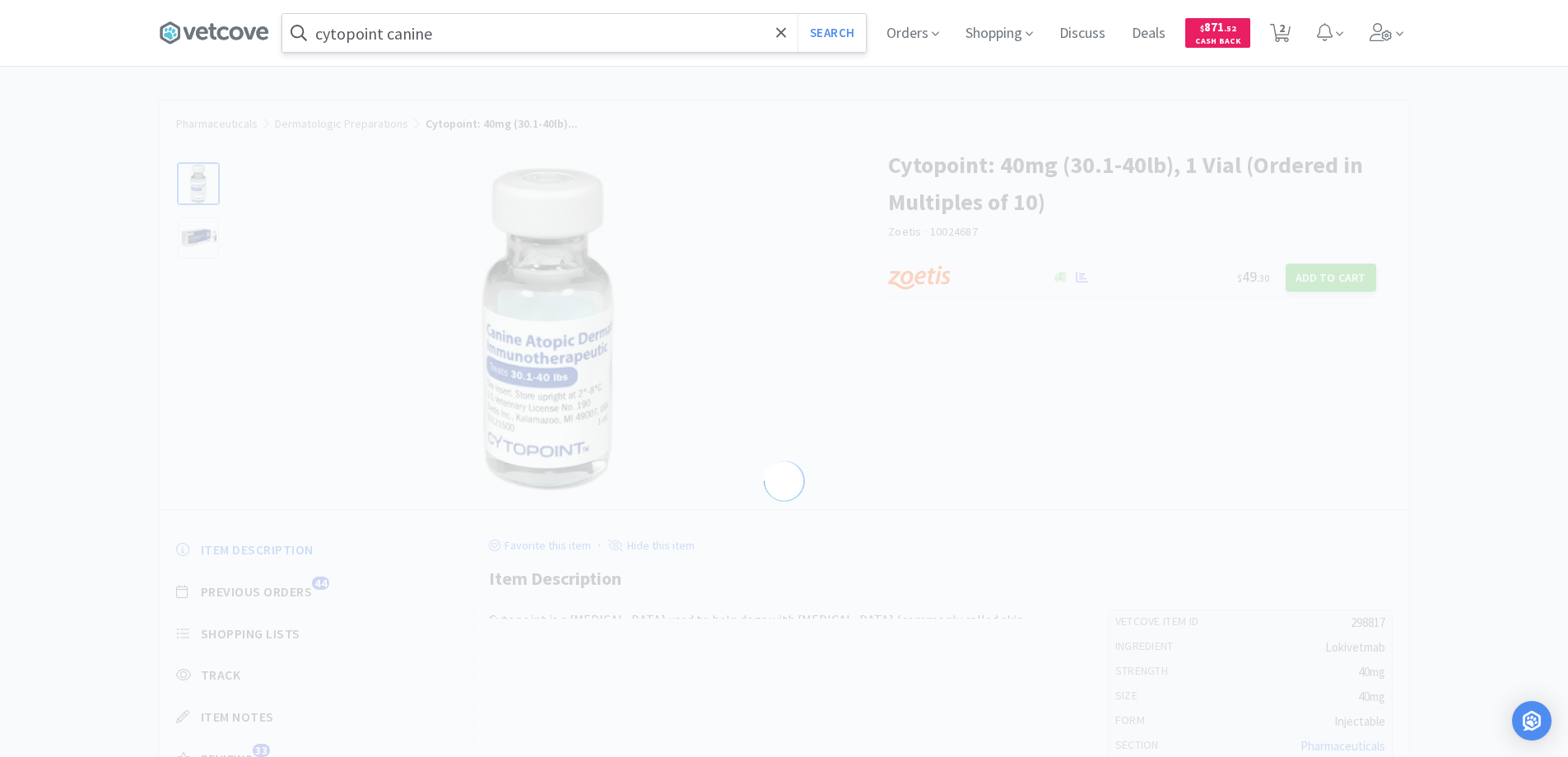
select select "298817"
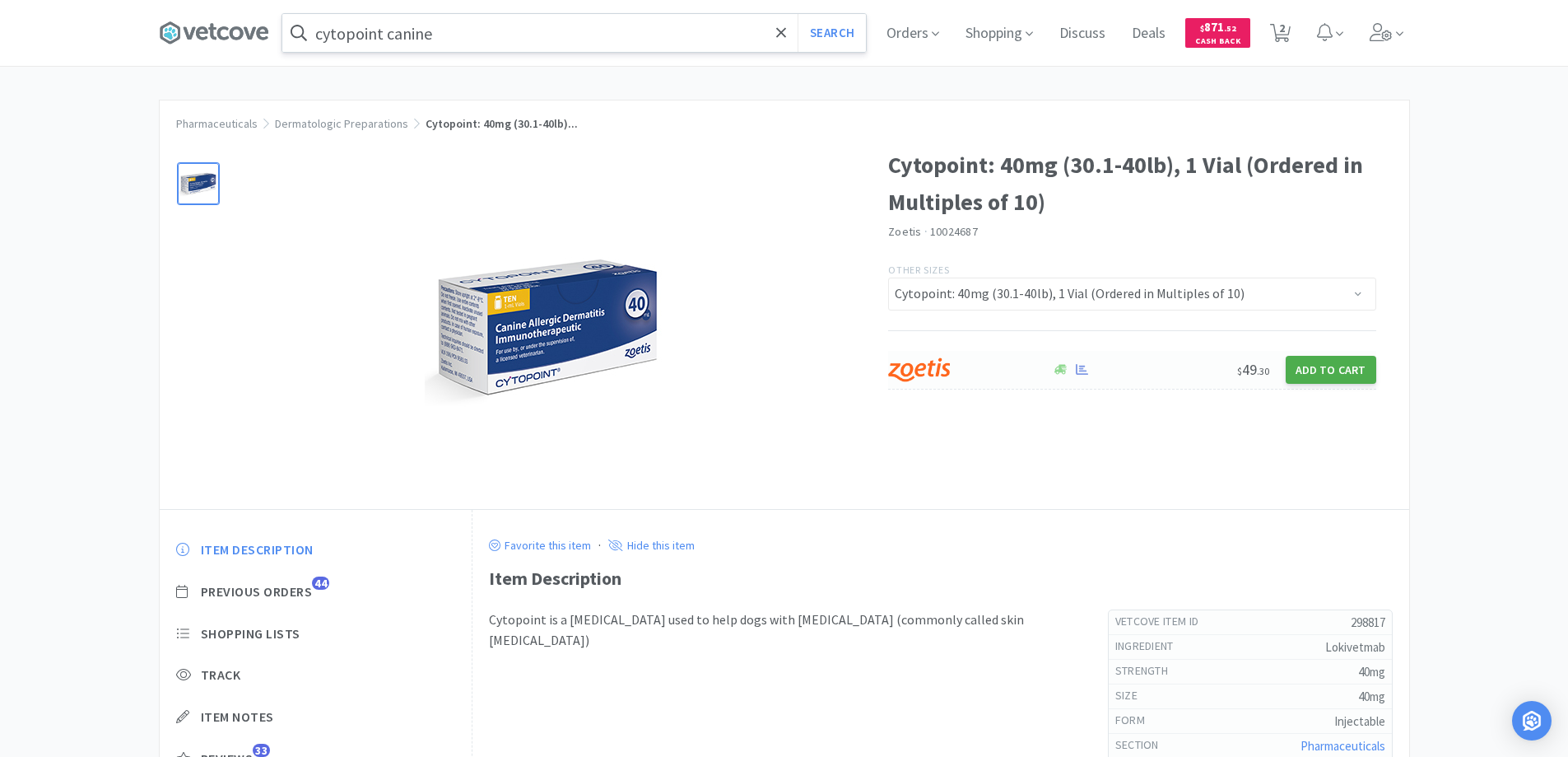
click at [1316, 366] on button "Add to Cart" at bounding box center [1330, 369] width 90 height 28
select select "10"
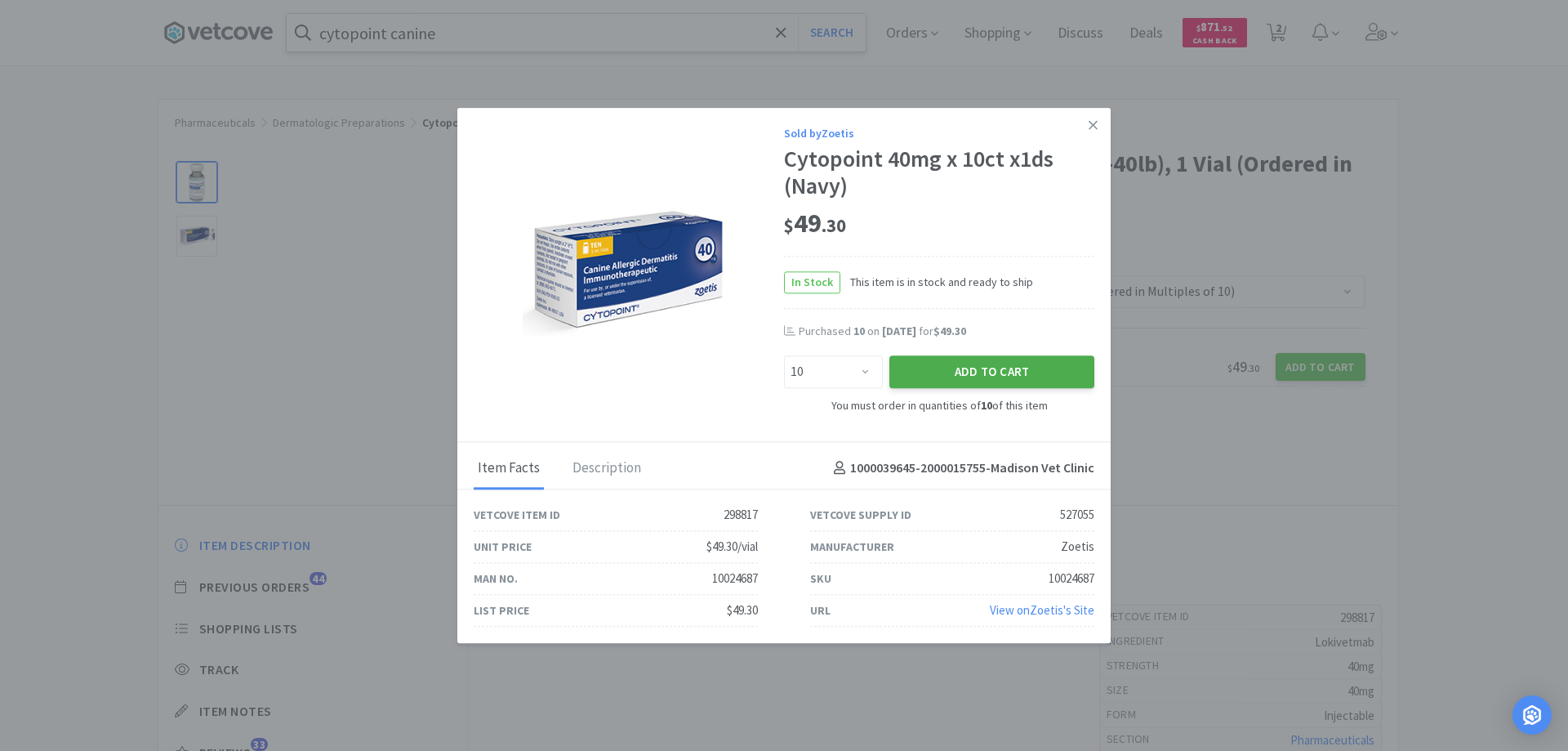
click at [935, 371] on button "Add to Cart" at bounding box center [992, 373] width 205 height 33
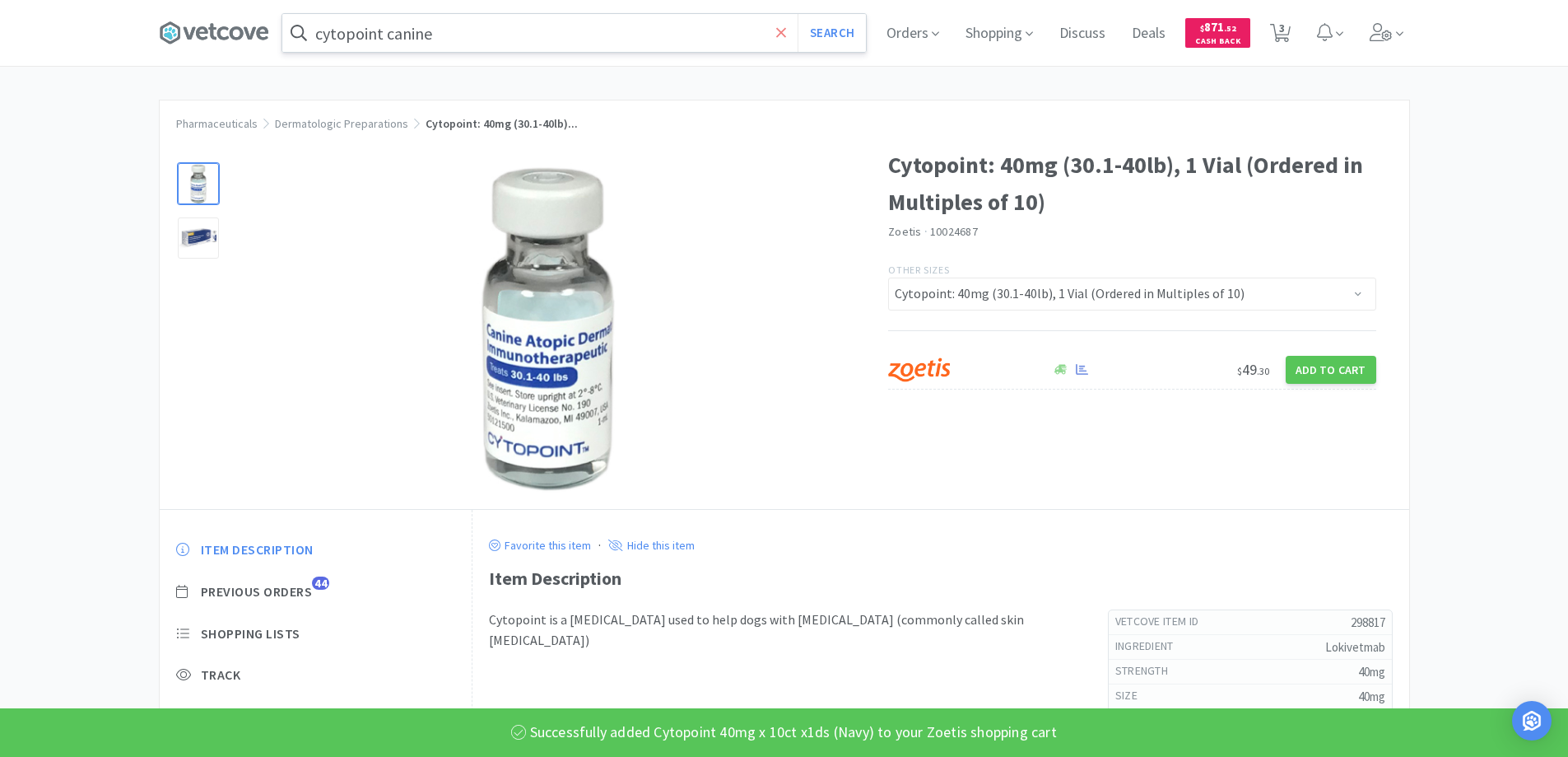
click at [787, 28] on icon at bounding box center [781, 33] width 11 height 16
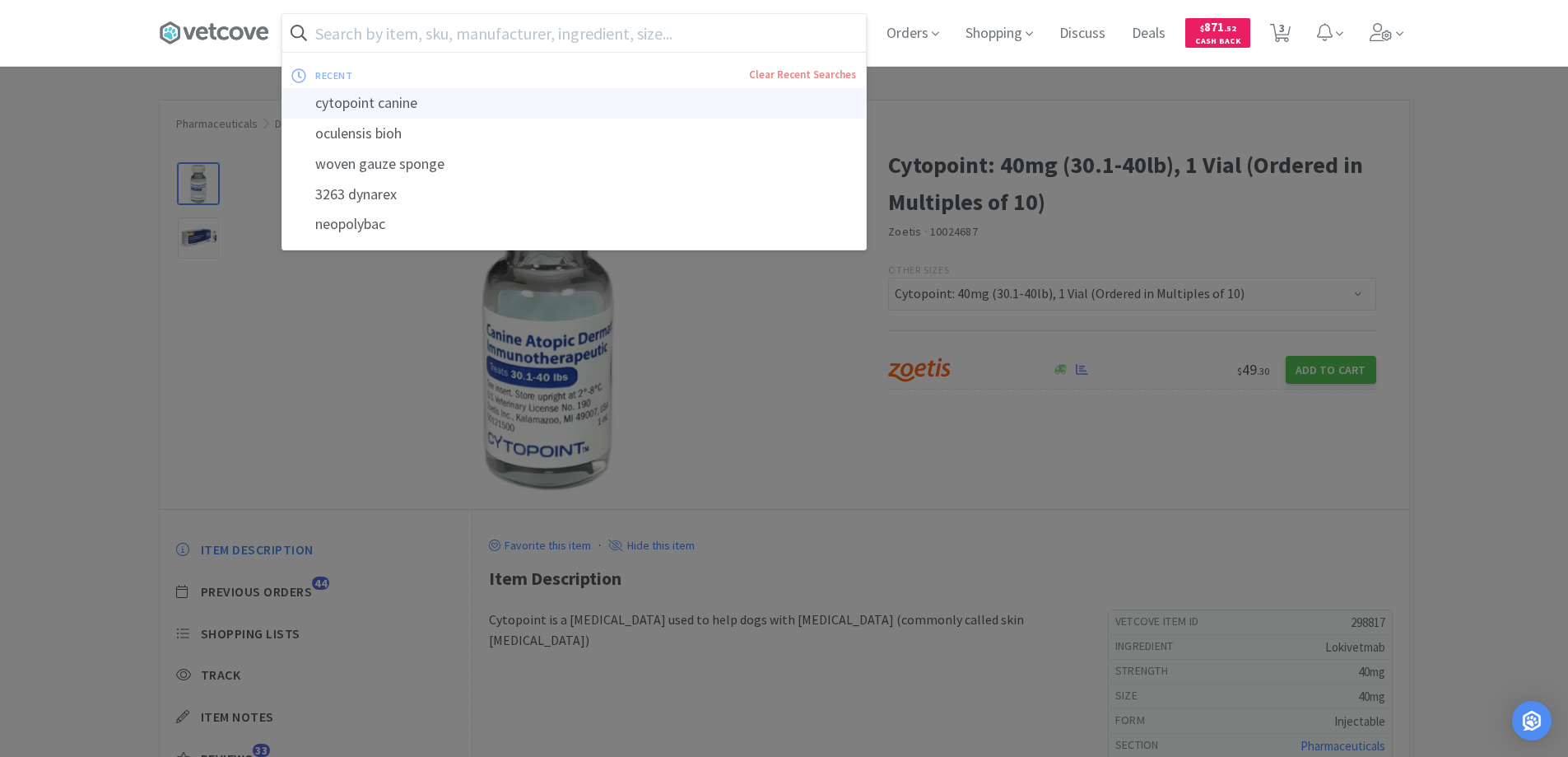
click at [400, 106] on div "cytopoint canine" at bounding box center [574, 103] width 583 height 30
type input "cytopoint canine"
select select "3"
select select "2"
select select "10"
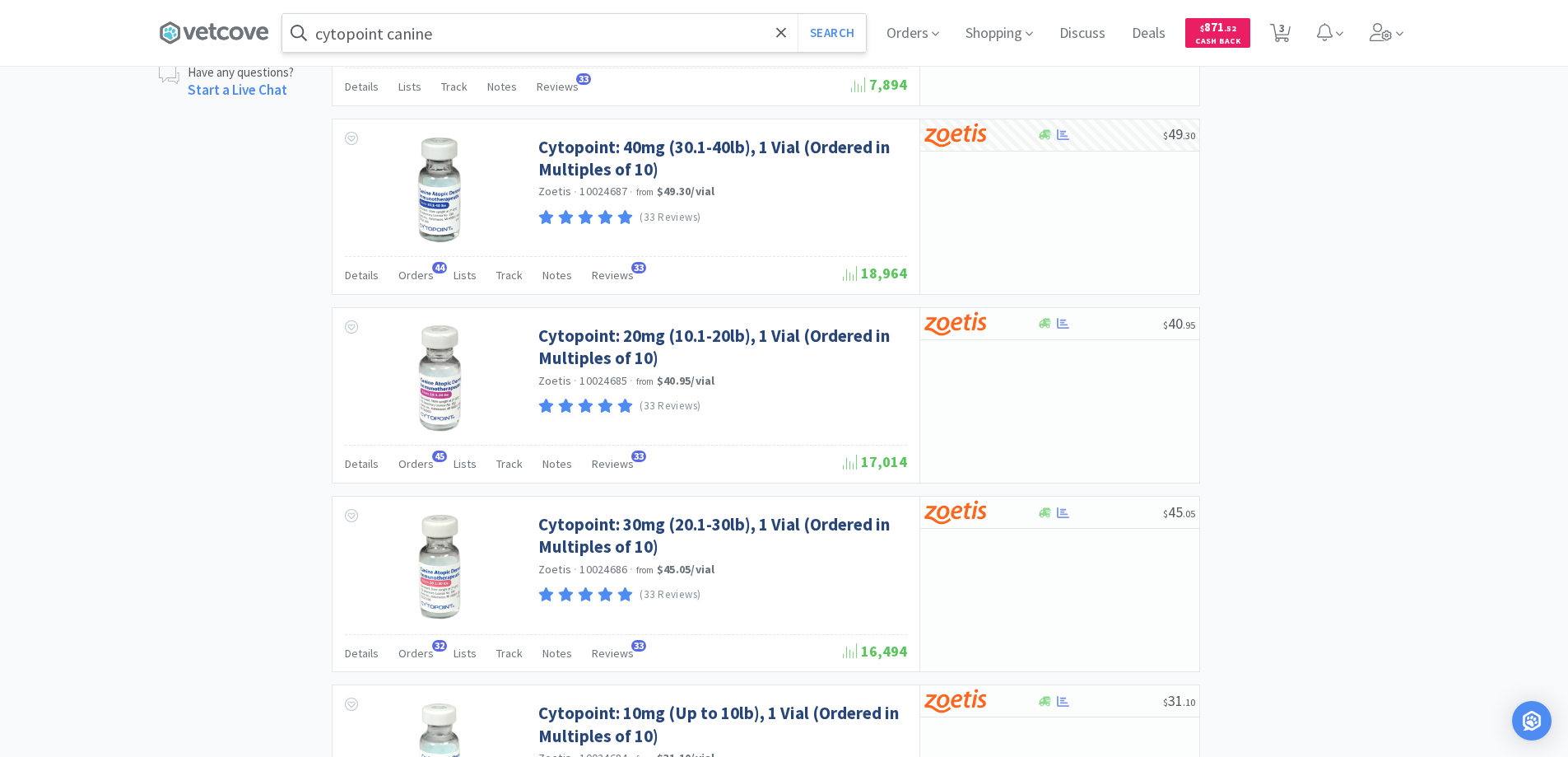
scroll to position [824, 0]
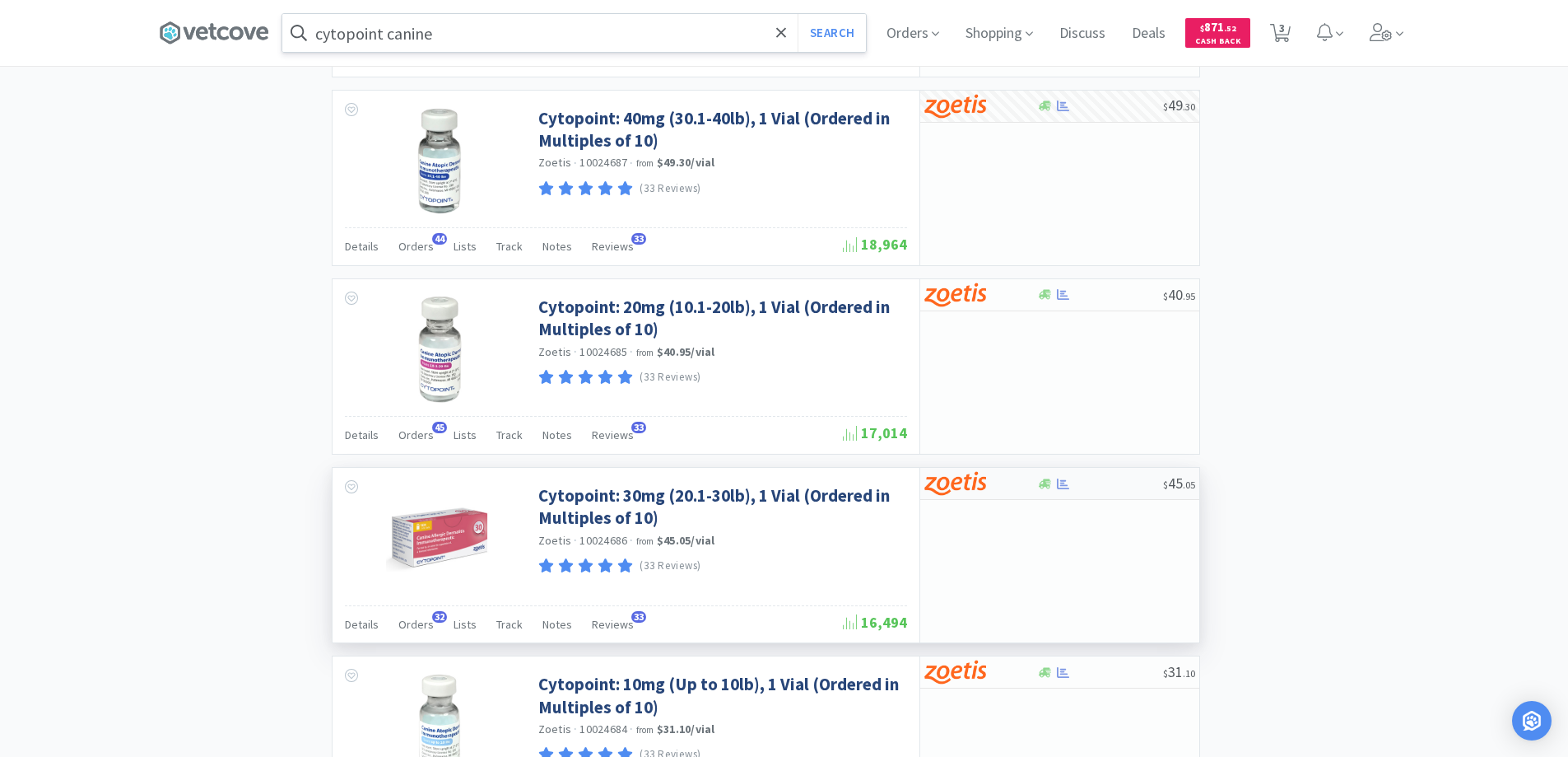
click at [1014, 483] on div at bounding box center [969, 483] width 90 height 28
select select "10"
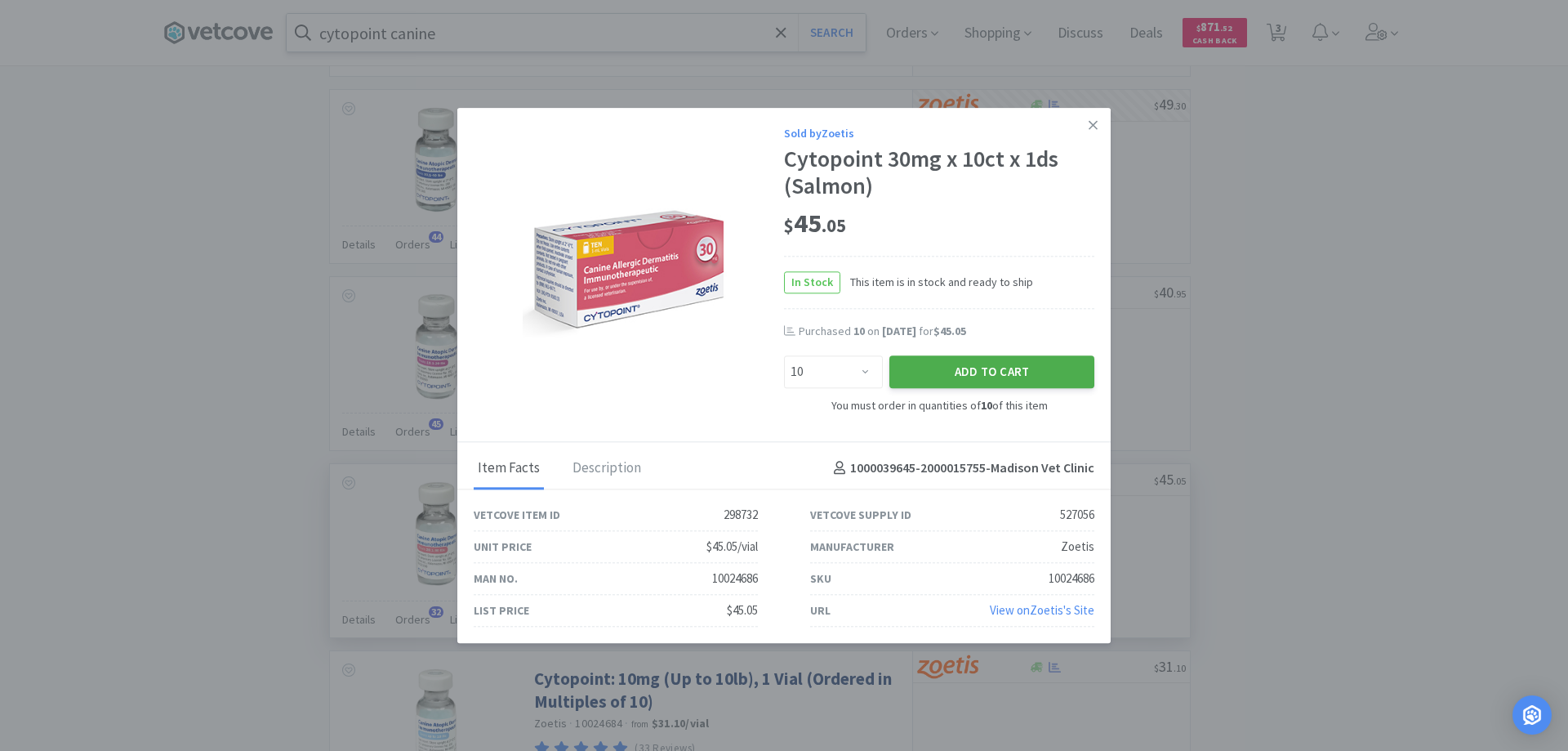
click at [950, 370] on button "Add to Cart" at bounding box center [992, 373] width 205 height 33
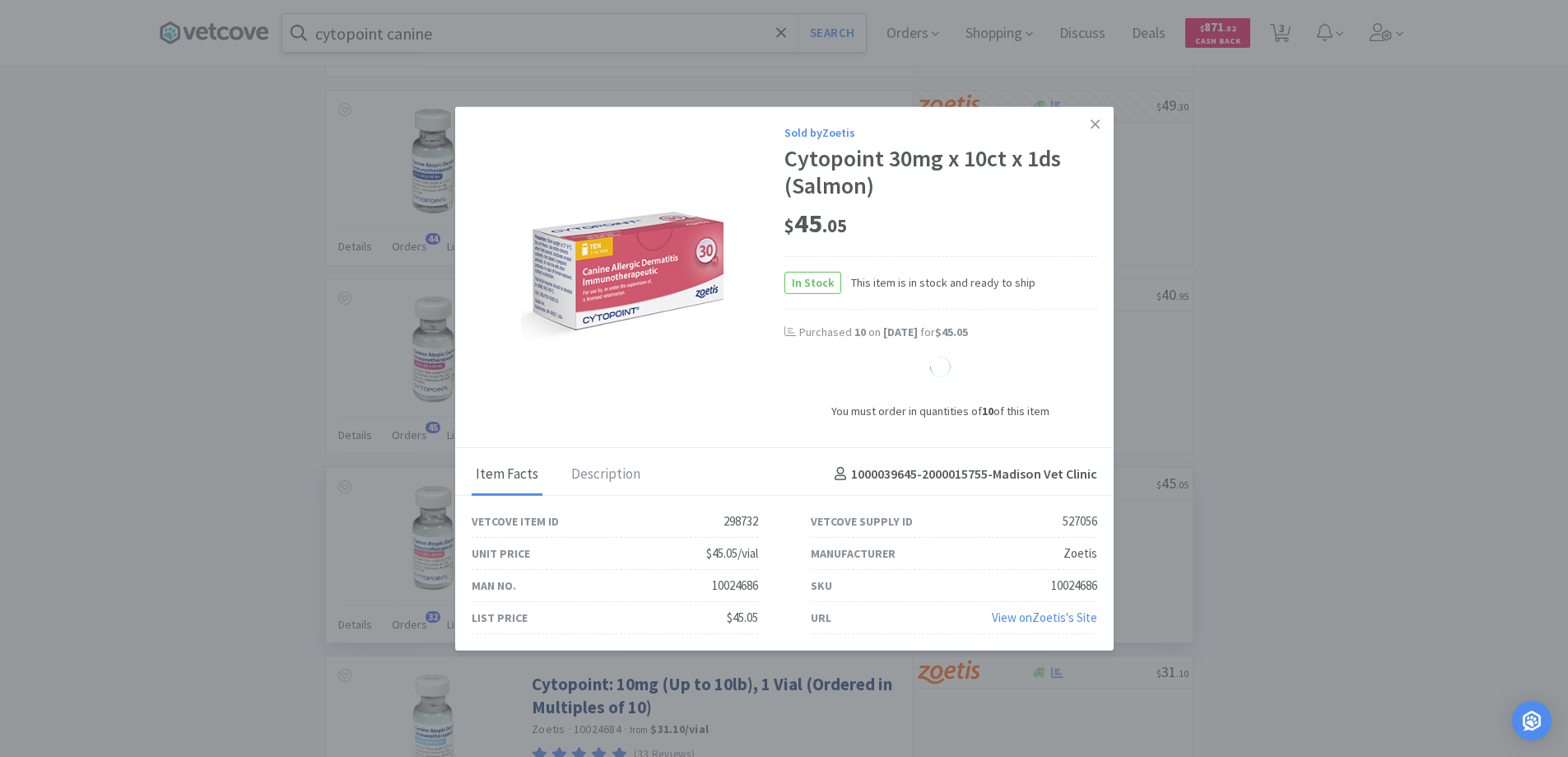
select select "10"
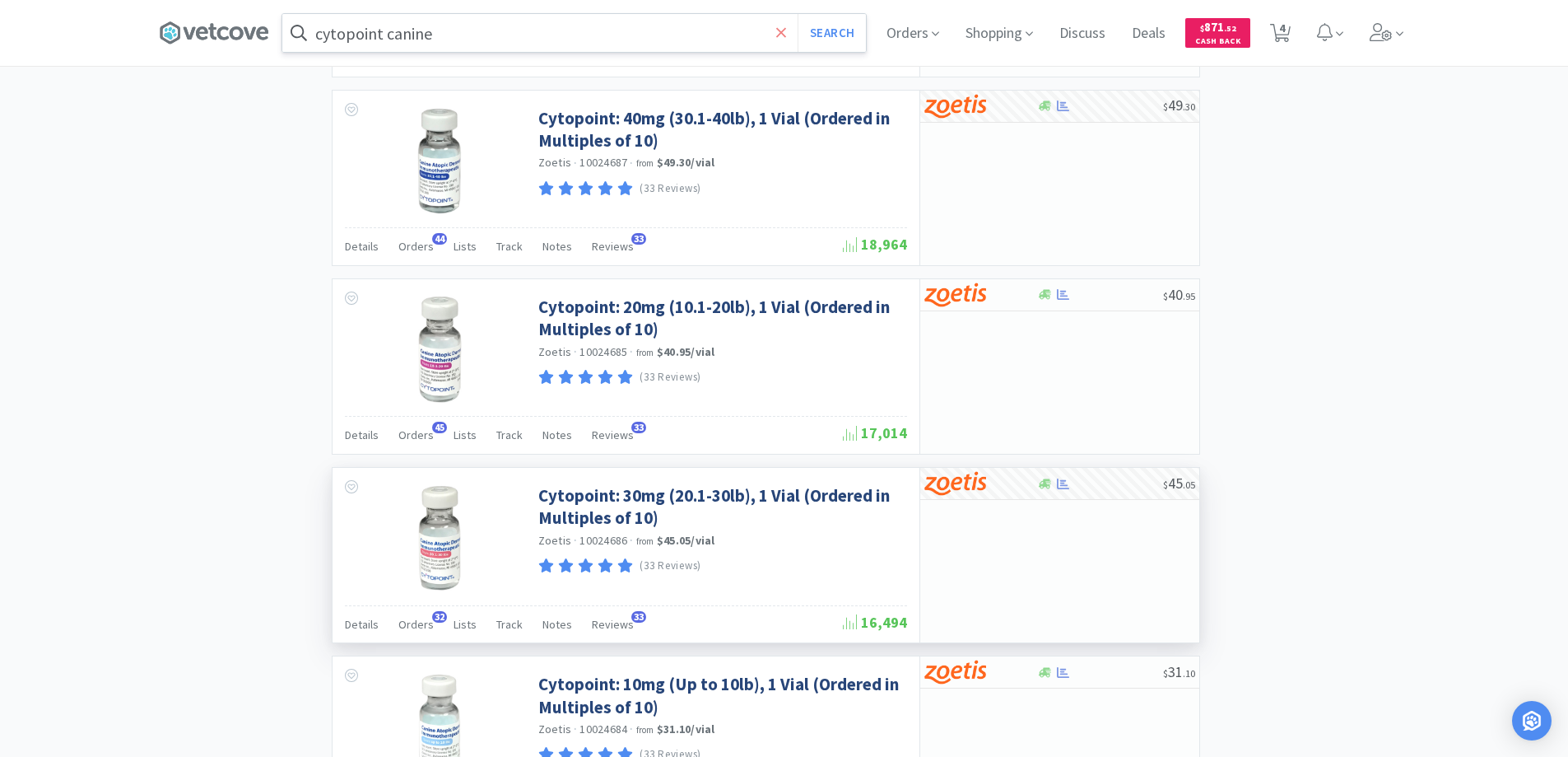
click at [785, 30] on icon at bounding box center [780, 32] width 10 height 10
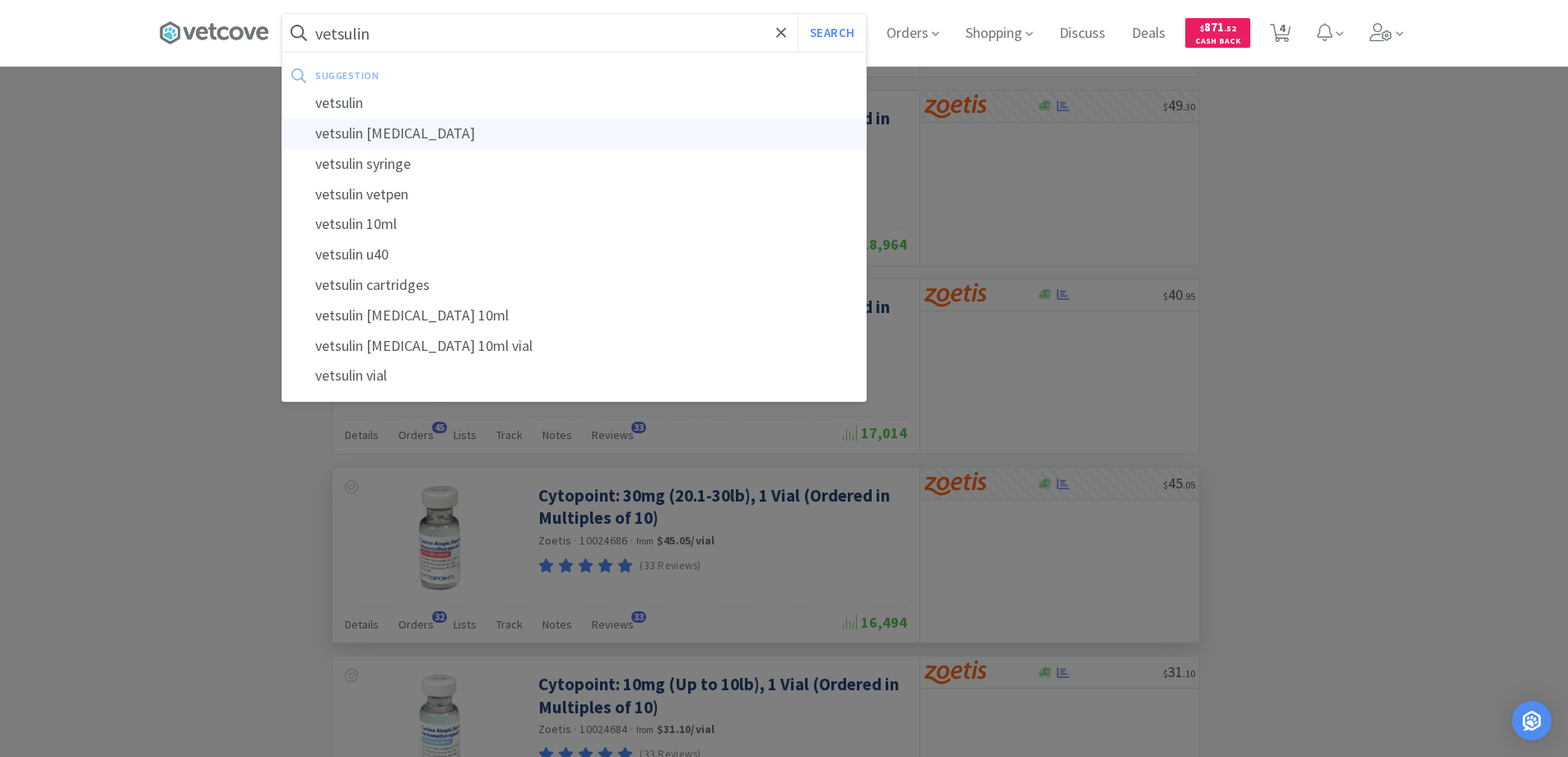
click at [387, 130] on div "vetsulin [MEDICAL_DATA]" at bounding box center [574, 133] width 583 height 30
type input "vetsulin [MEDICAL_DATA]"
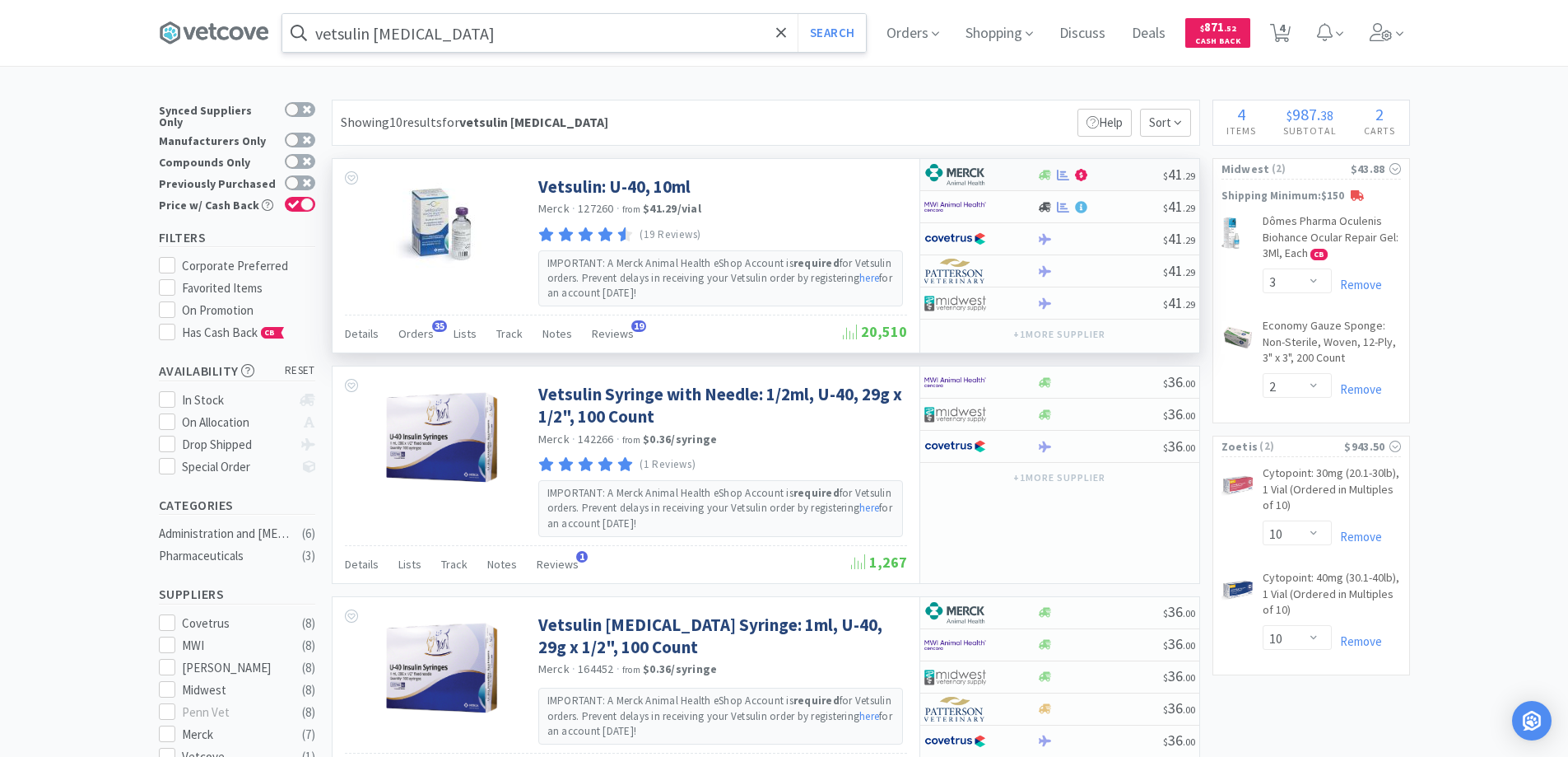
click at [1006, 173] on div at bounding box center [969, 174] width 90 height 28
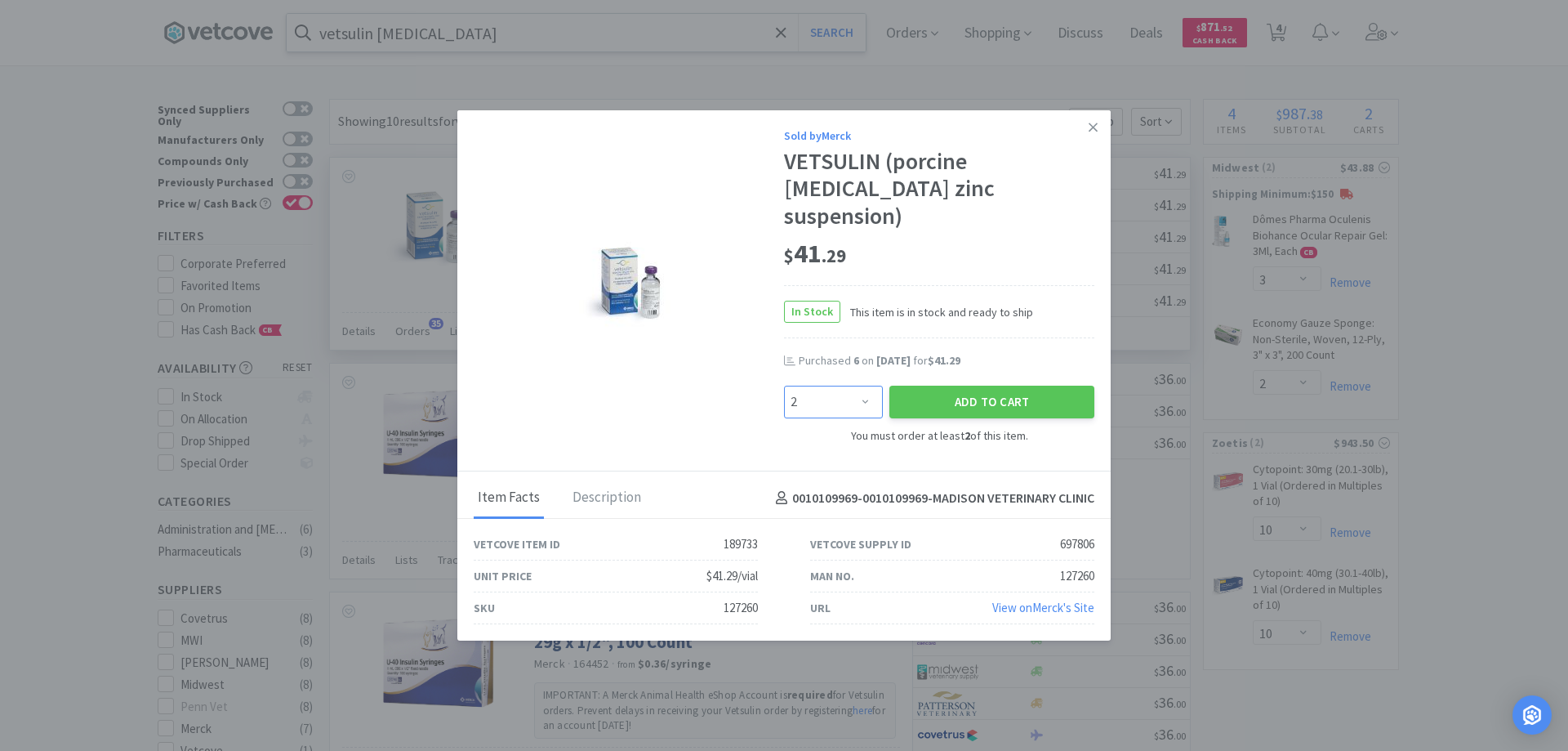
click at [863, 385] on select "Enter Quantity 2 3 4 5 6 7 8 9 10 11 12 13 14 15 16 17 18 19 20 21 Enter Quanti…" at bounding box center [833, 402] width 99 height 33
select select "8"
click at [784, 385] on select "Enter Quantity 2 3 4 5 6 7 8 9 10 11 12 13 14 15 16 17 18 19 20 21 Enter Quanti…" at bounding box center [833, 402] width 99 height 33
click at [966, 385] on button "Add to Cart" at bounding box center [992, 402] width 205 height 33
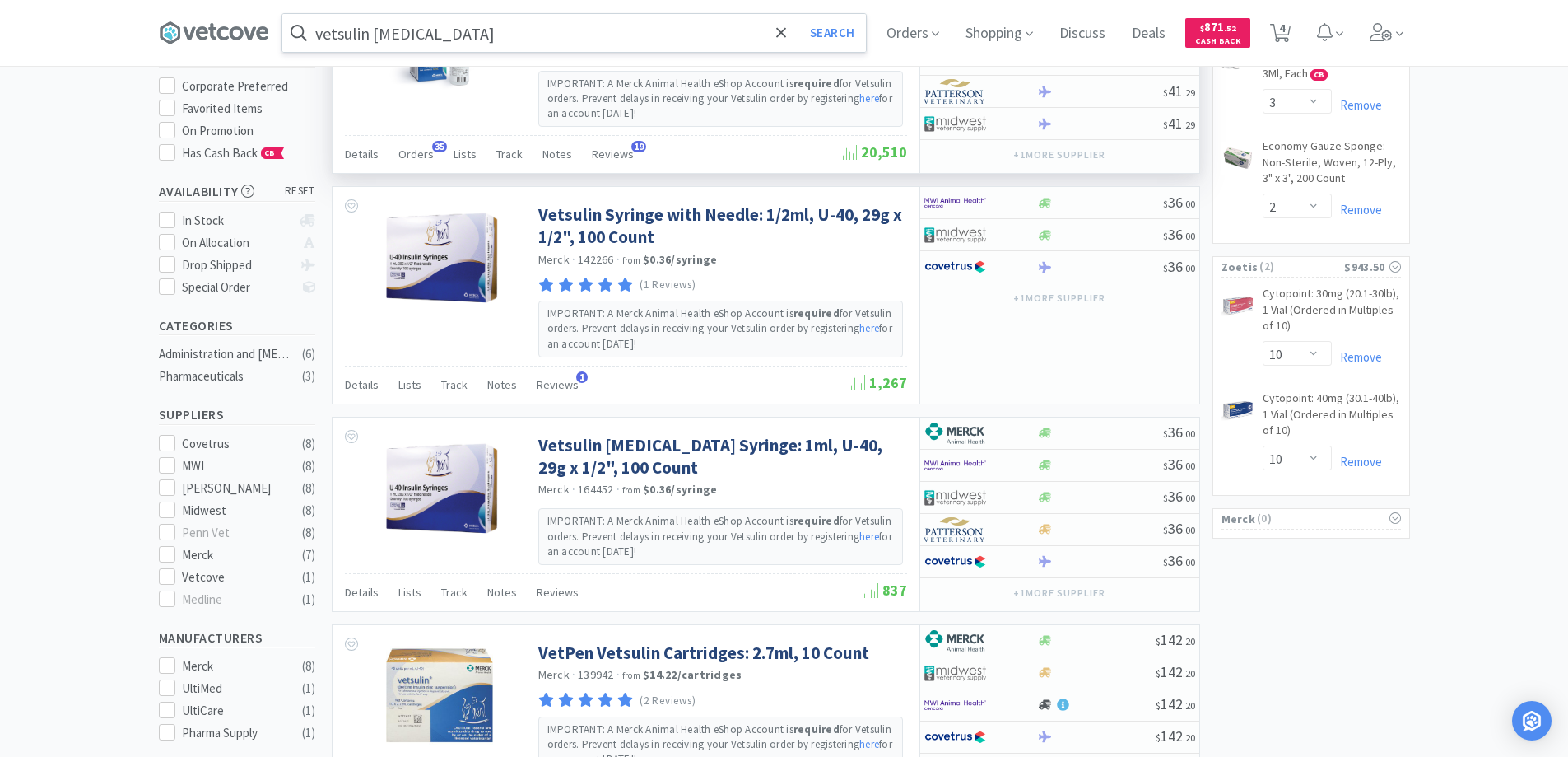
scroll to position [329, 0]
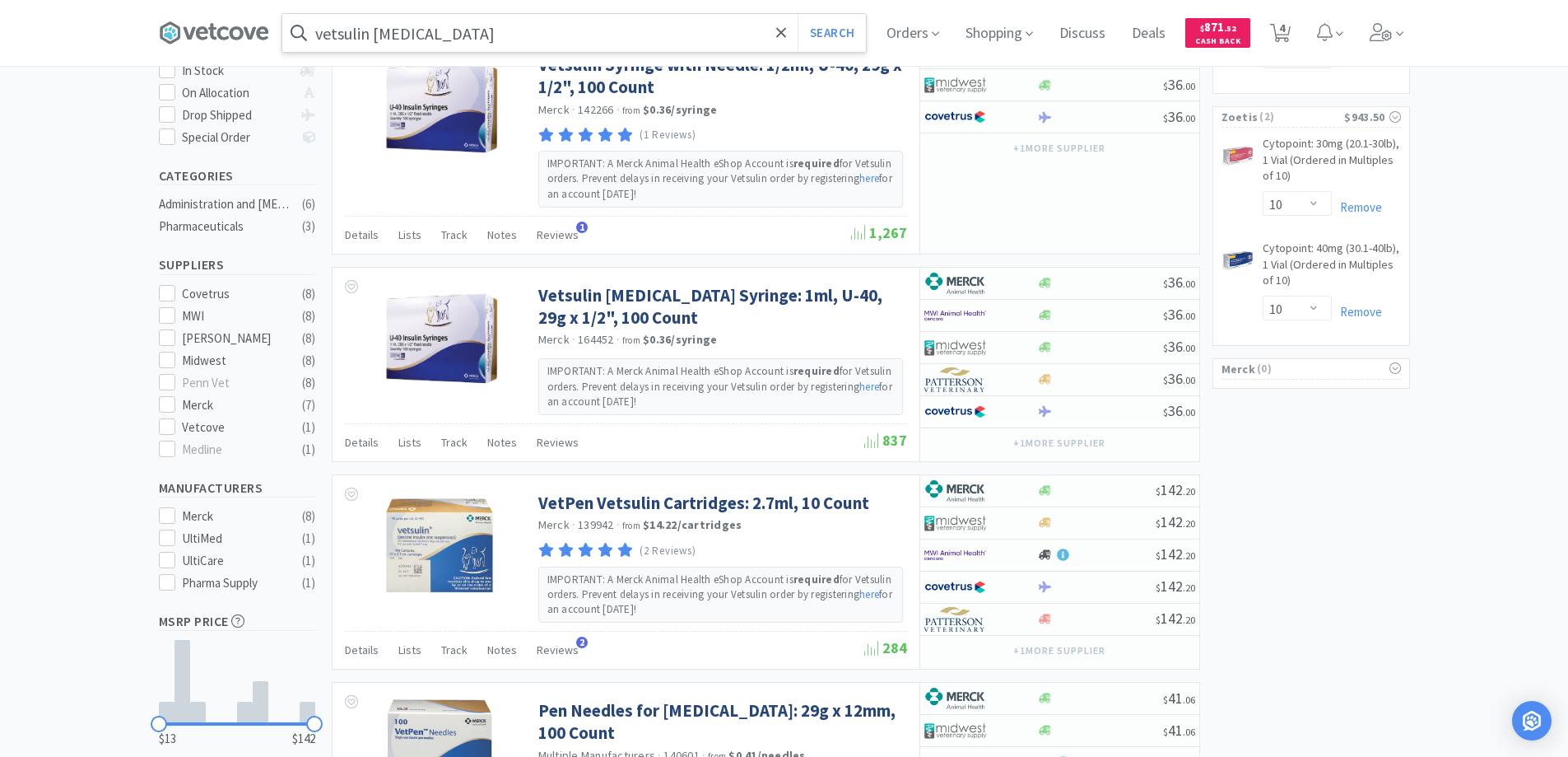
select select "8"
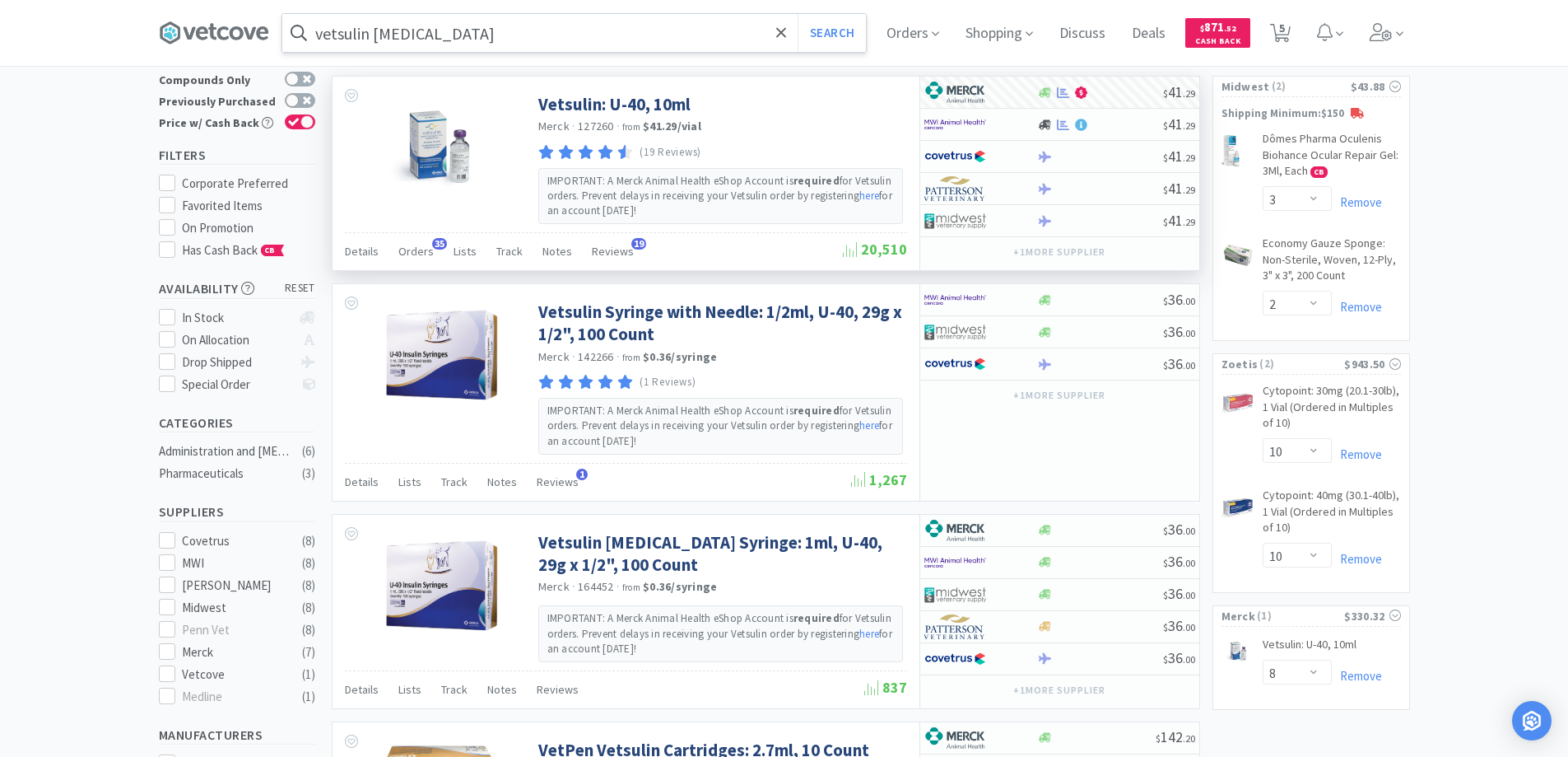
scroll to position [0, 0]
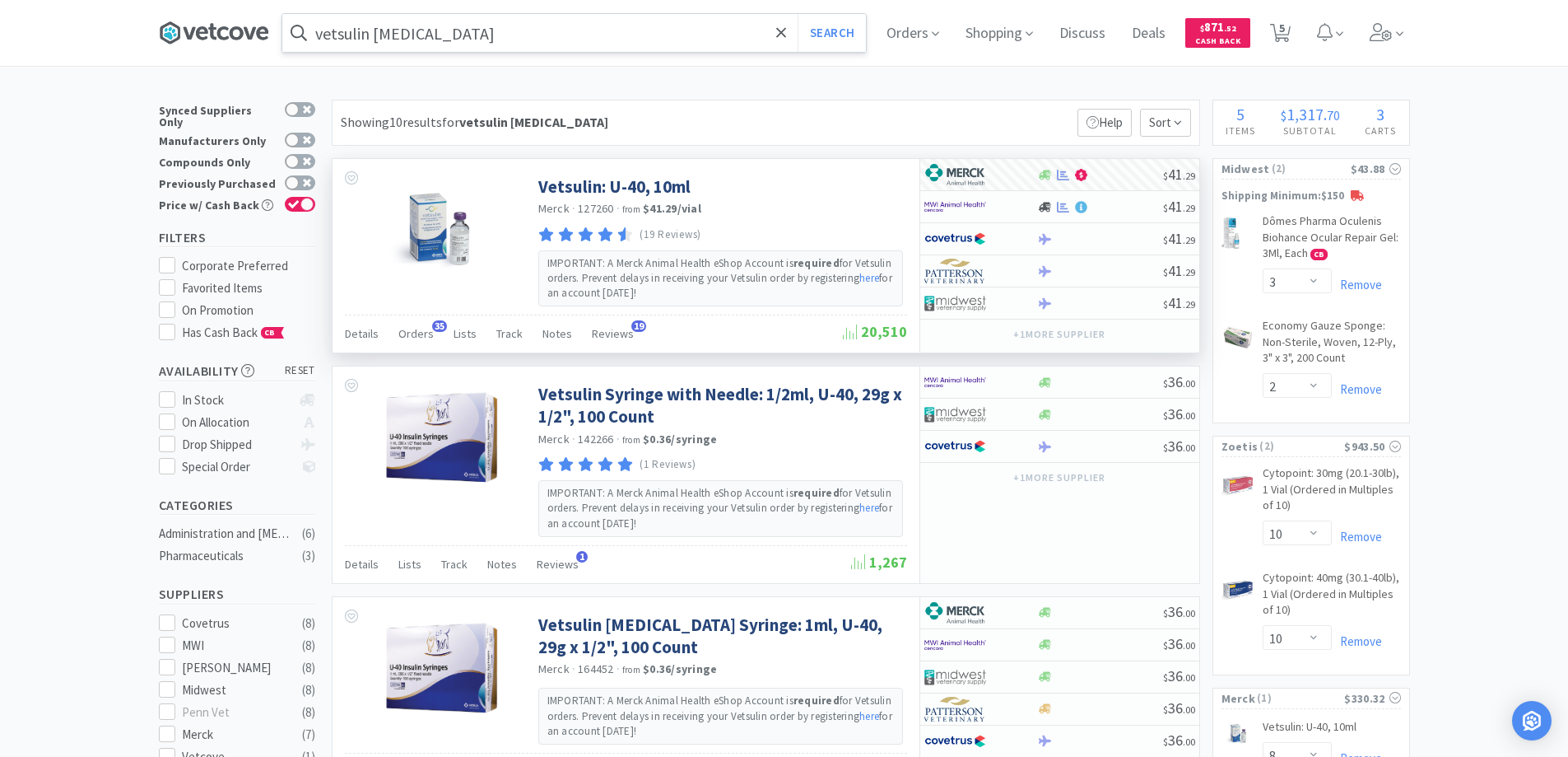
click at [208, 28] on icon at bounding box center [202, 33] width 13 height 13
